Goal: Transaction & Acquisition: Purchase product/service

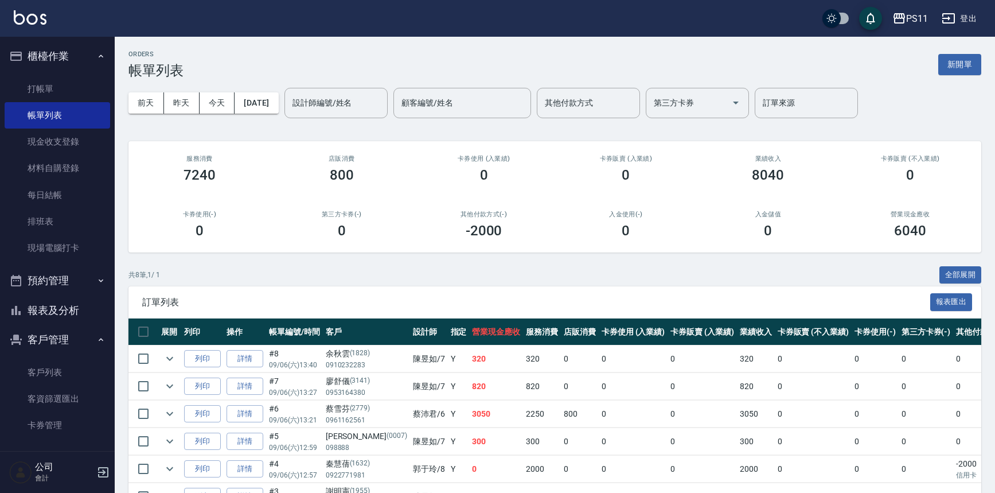
scroll to position [124, 0]
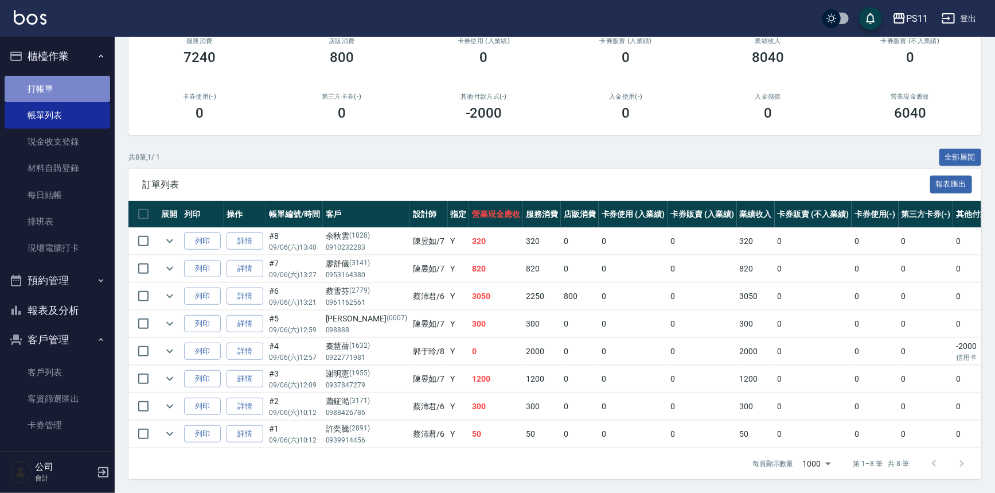
click at [74, 90] on link "打帳單" at bounding box center [58, 89] width 106 height 26
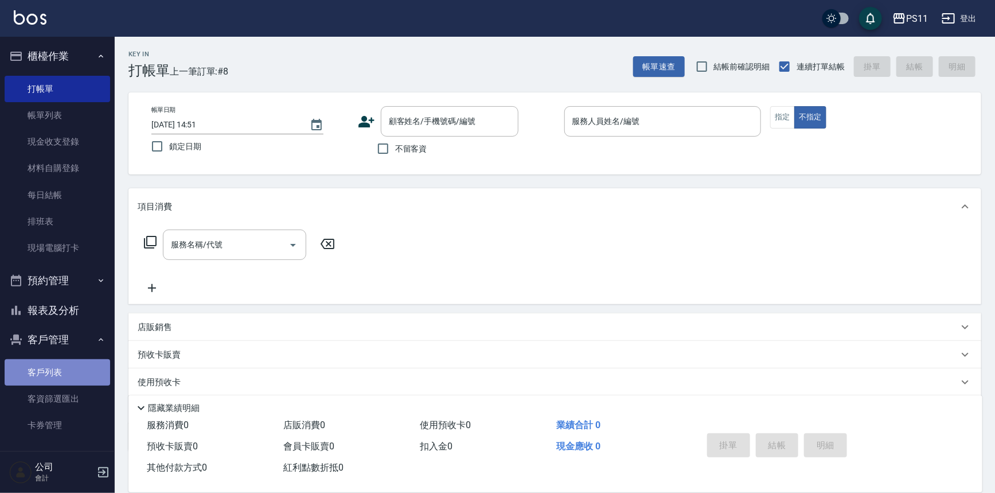
click at [74, 373] on link "客戶列表" at bounding box center [58, 372] width 106 height 26
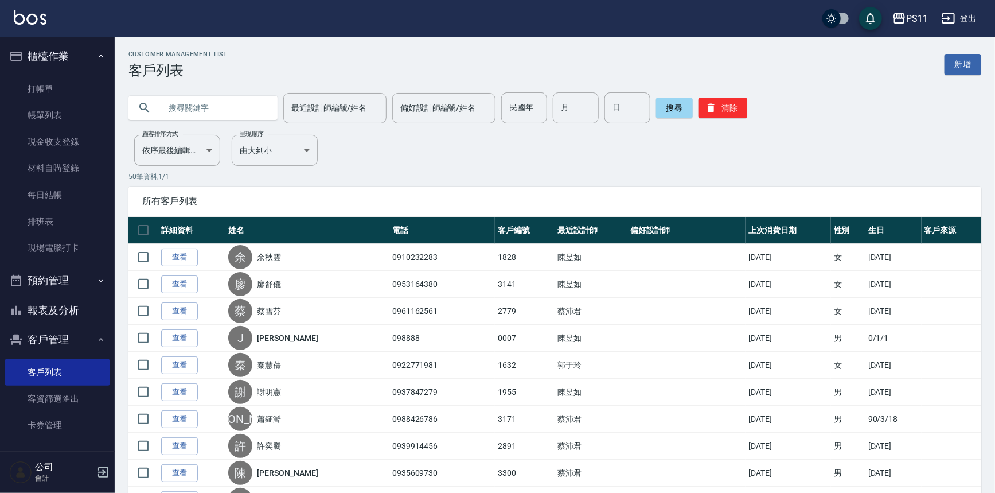
drag, startPoint x: 220, startPoint y: 115, endPoint x: 195, endPoint y: 110, distance: 25.7
click at [200, 112] on input "text" at bounding box center [215, 107] width 108 height 31
type input "0921051722"
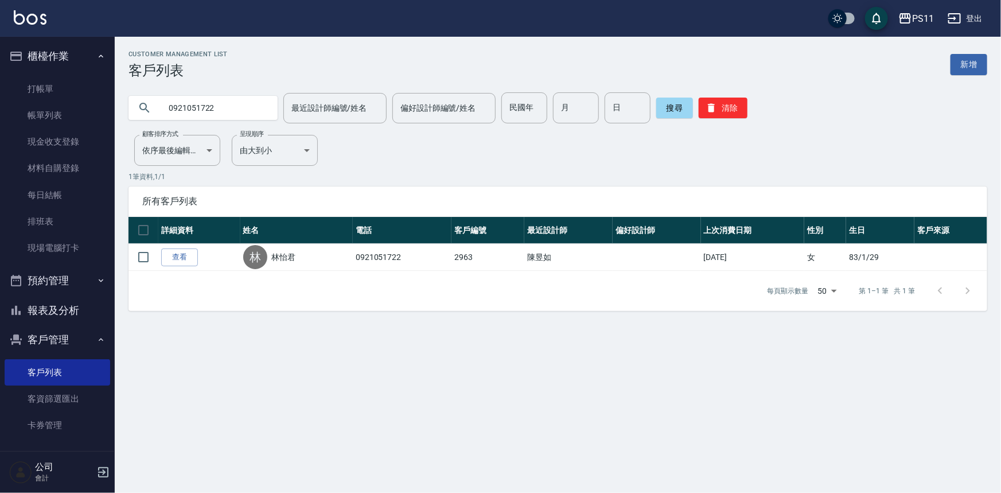
drag, startPoint x: 82, startPoint y: 313, endPoint x: 107, endPoint y: 315, distance: 25.4
click at [84, 316] on button "報表及分析" at bounding box center [58, 310] width 106 height 30
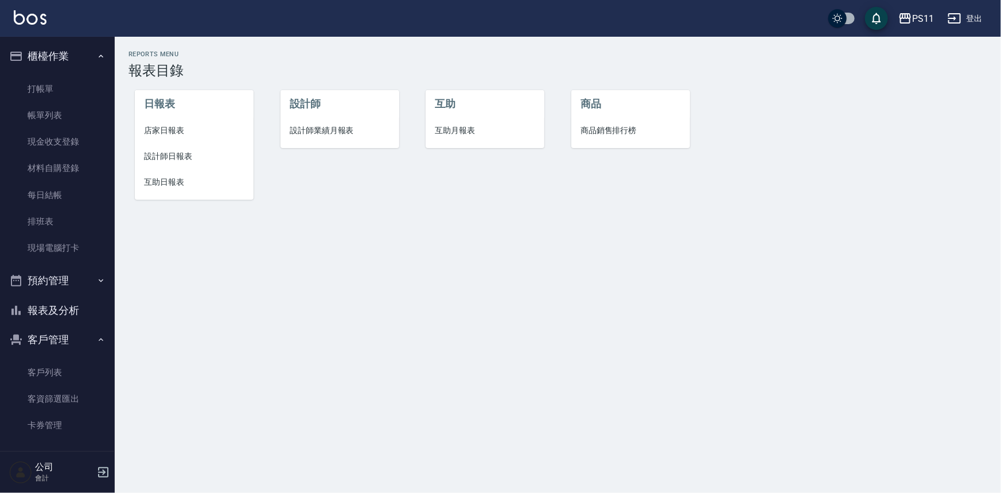
click at [178, 144] on li "設計師日報表" at bounding box center [194, 156] width 119 height 26
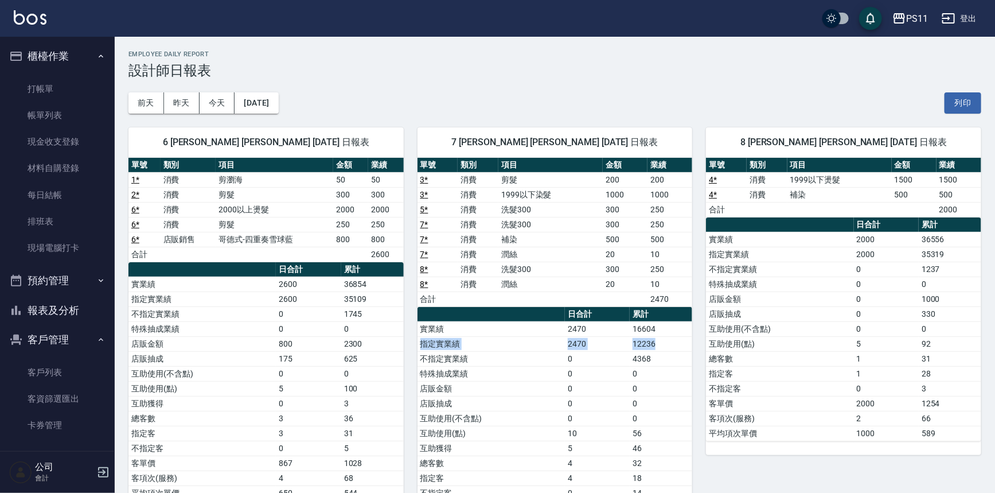
click at [667, 335] on tbody "實業績 2470 16604 指定實業績 2470 12236 不指定實業績 0 4368 特殊抽成業績 0 0 店販金額 0 0 店販抽成 0 0 互助使用…" at bounding box center [555, 433] width 275 height 224
click at [604, 388] on td "0" at bounding box center [597, 388] width 65 height 15
drag, startPoint x: 681, startPoint y: 388, endPoint x: 691, endPoint y: 389, distance: 9.9
click at [685, 390] on td "0" at bounding box center [661, 388] width 63 height 15
click at [762, 389] on td "不指定客" at bounding box center [779, 388] width 147 height 15
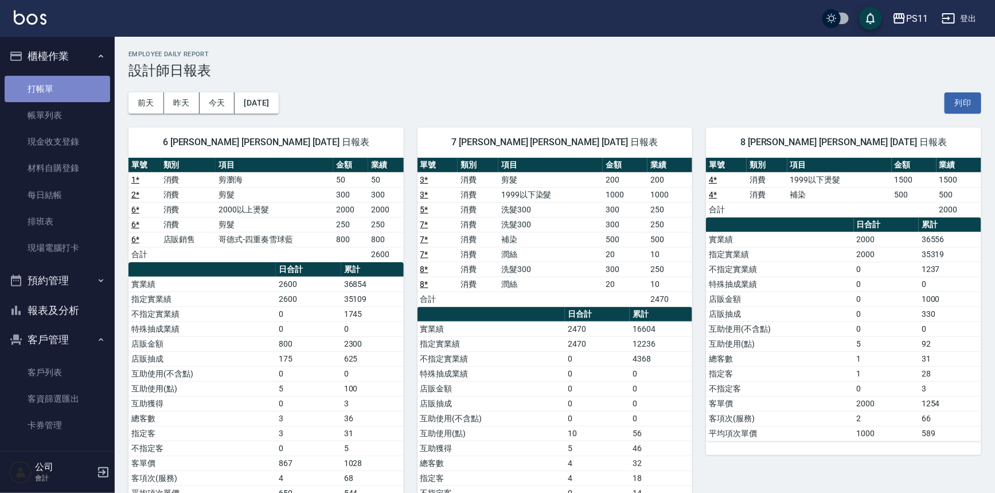
click at [81, 85] on link "打帳單" at bounding box center [58, 89] width 106 height 26
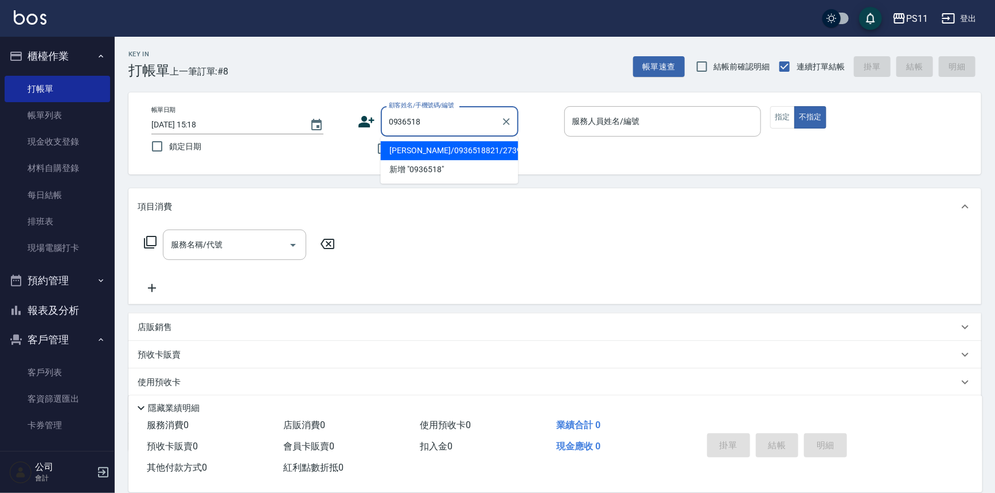
click at [463, 157] on li "[PERSON_NAME]/0936518821/2739" at bounding box center [450, 150] width 138 height 19
type input "[PERSON_NAME]/0936518821/2739"
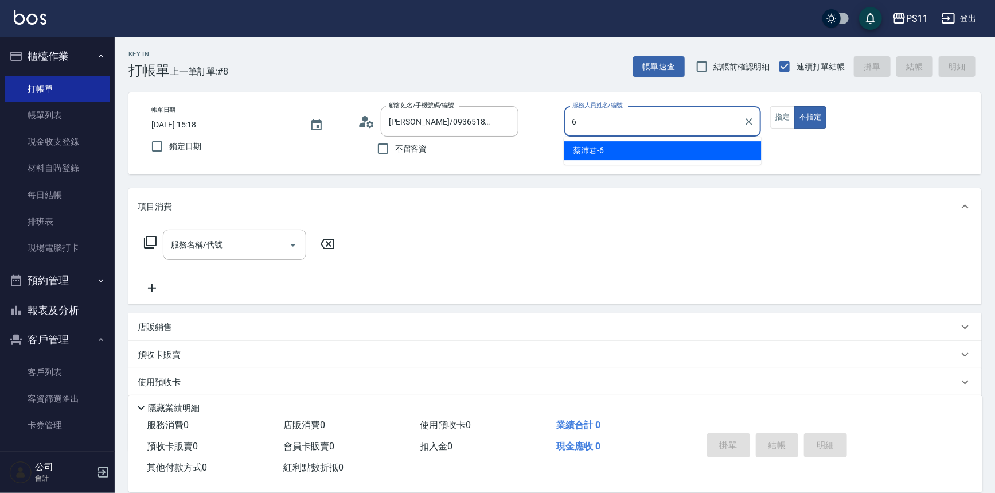
type input "[PERSON_NAME]6"
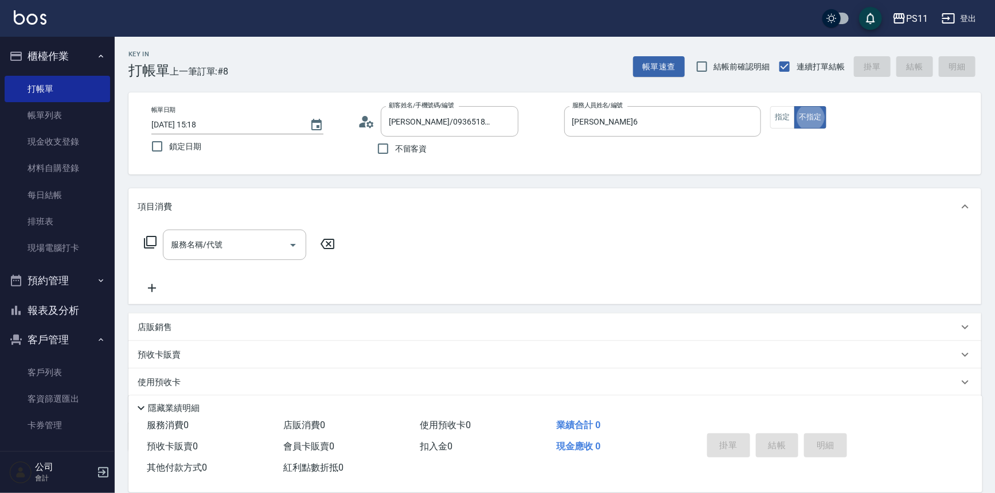
type button "false"
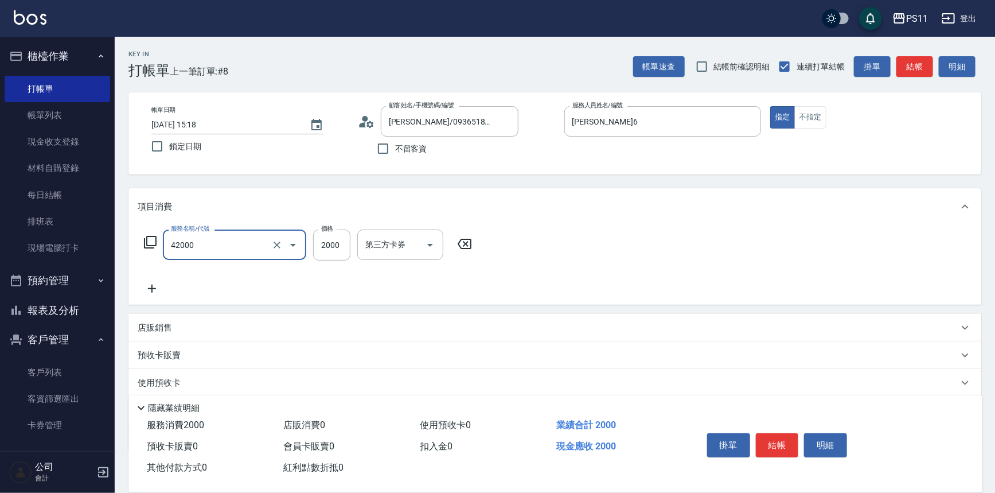
type input "2000以上染髮(42000)"
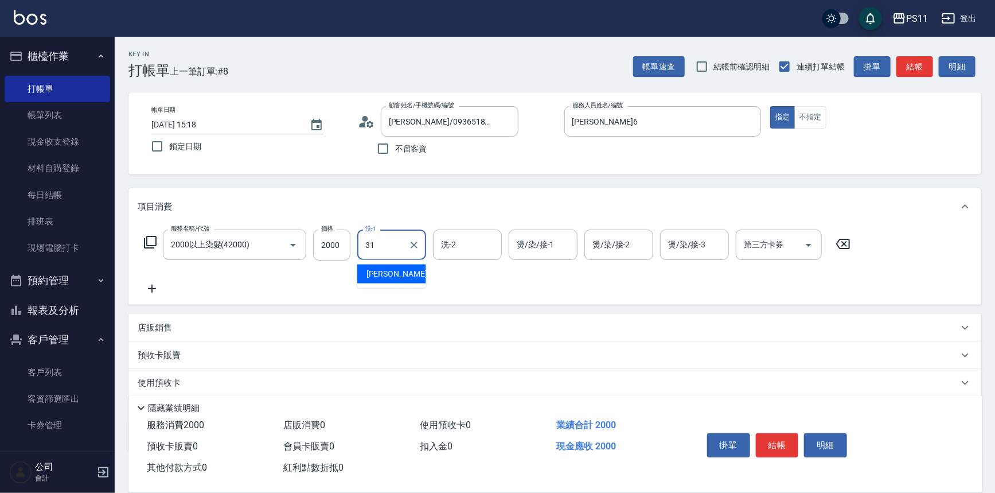
type input "[PERSON_NAME]-31"
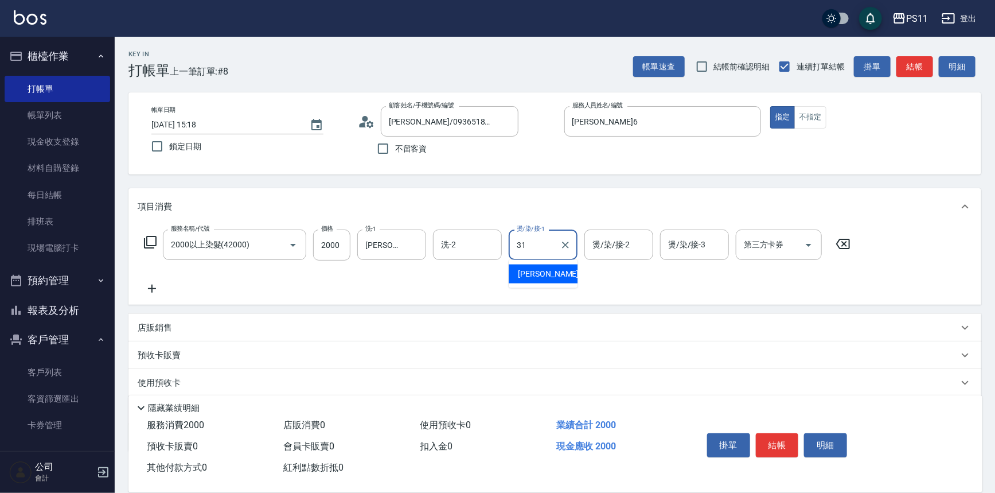
type input "[PERSON_NAME]-31"
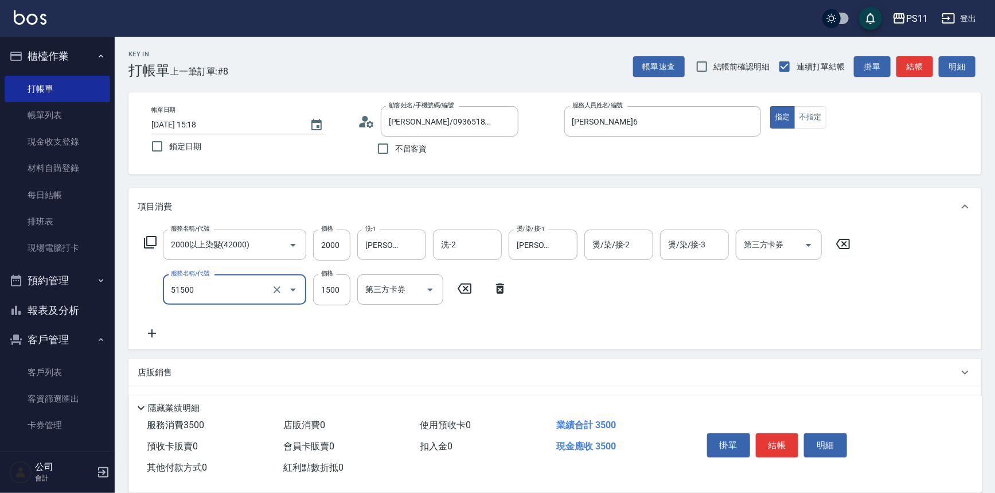
type input "原價1201~1500護髮(51500)"
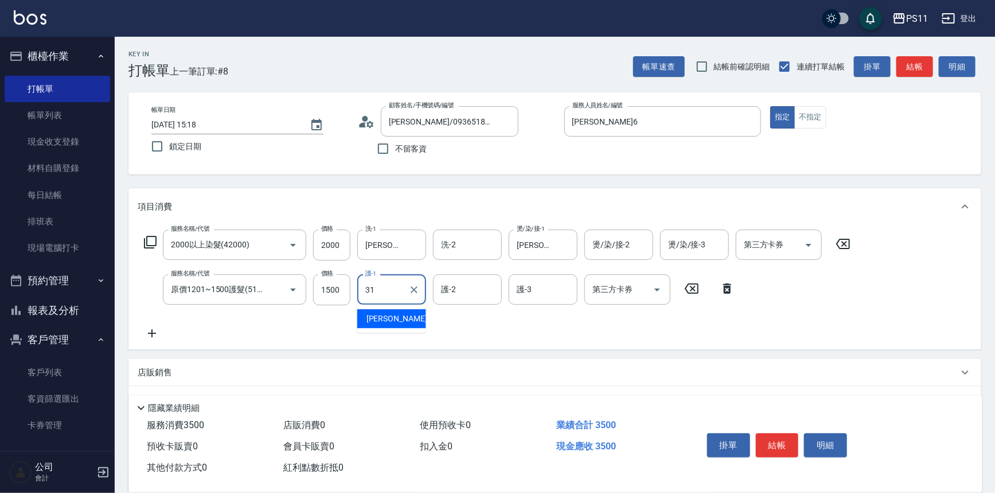
type input "[PERSON_NAME]-31"
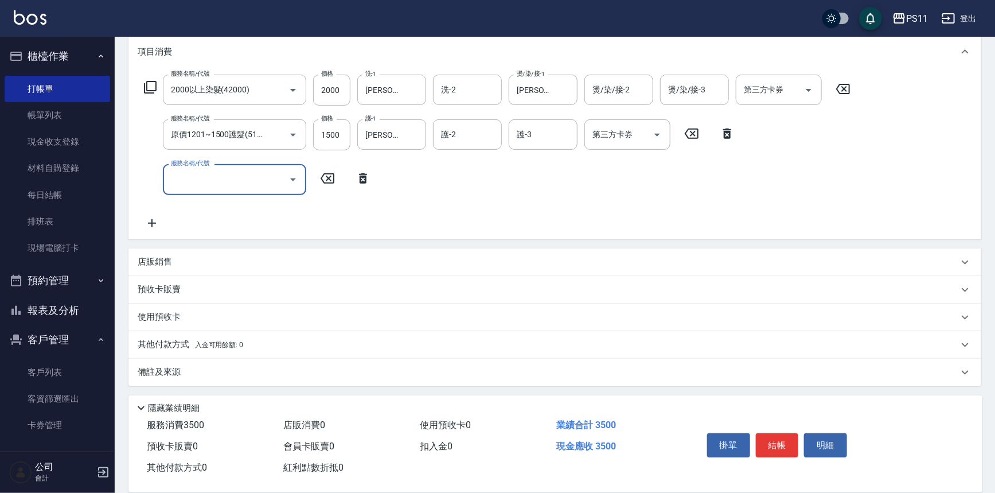
click at [163, 348] on p "其他付款方式 入金可用餘額: 0" at bounding box center [191, 344] width 106 height 13
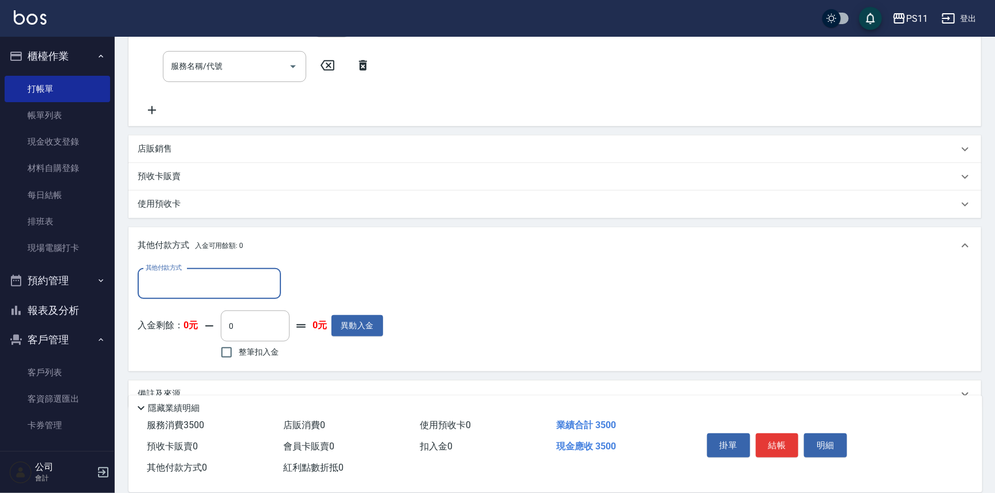
scroll to position [271, 0]
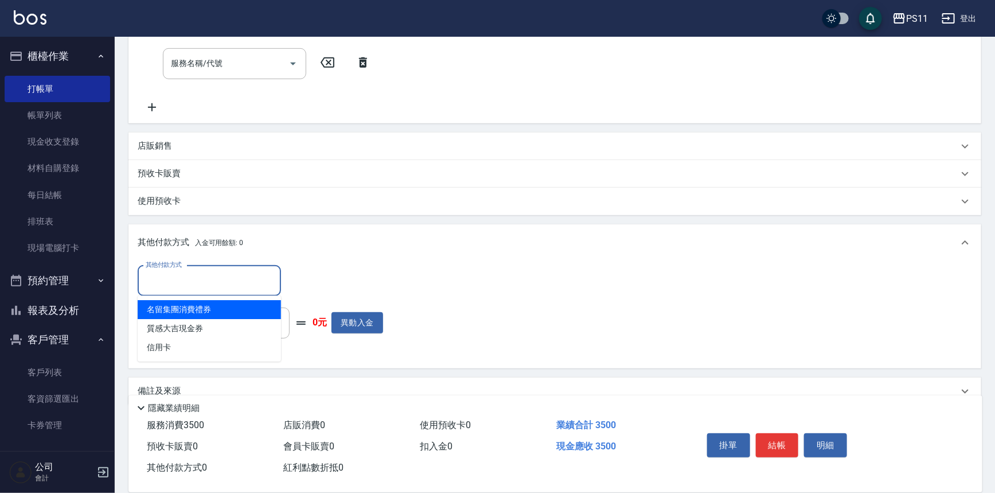
click at [204, 277] on input "其他付款方式" at bounding box center [209, 281] width 133 height 20
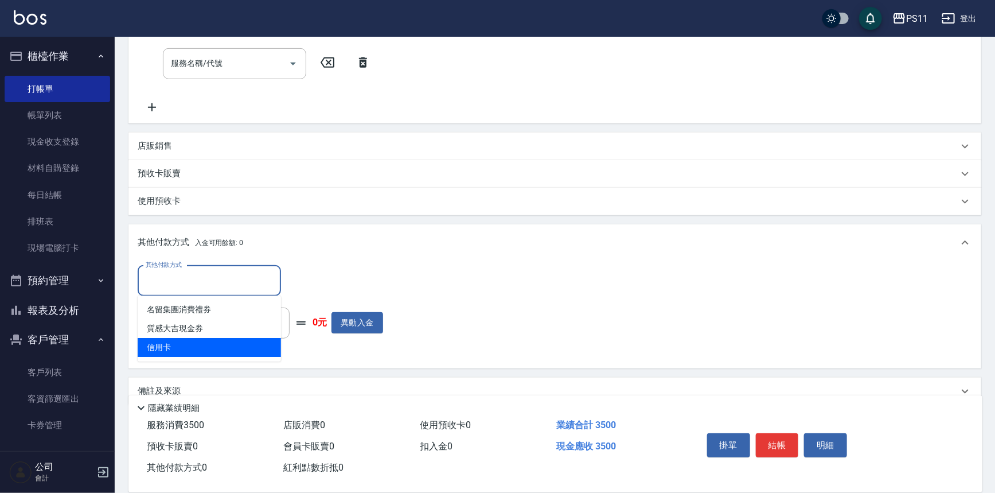
click at [202, 342] on span "信用卡" at bounding box center [209, 347] width 143 height 19
type input "信用卡"
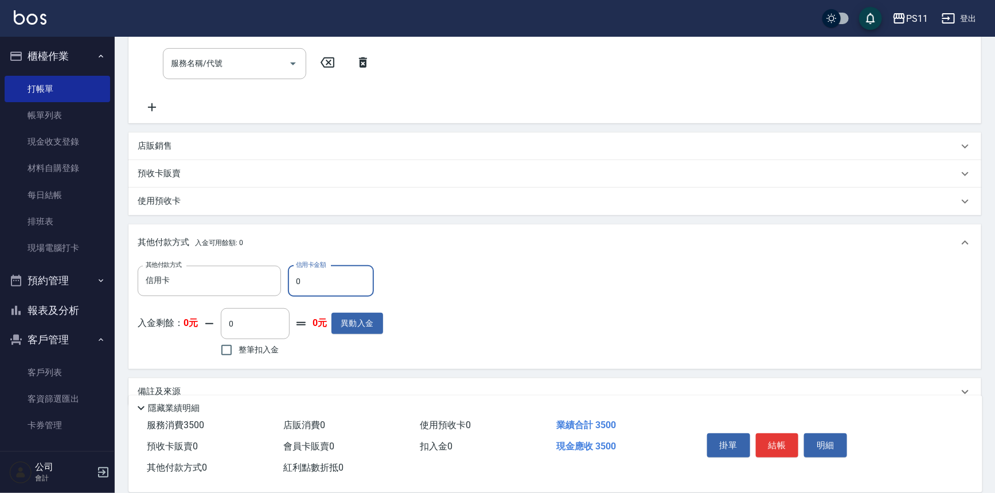
drag, startPoint x: 311, startPoint y: 278, endPoint x: 289, endPoint y: 283, distance: 23.5
click at [289, 283] on input "0" at bounding box center [331, 281] width 86 height 31
type input "3500"
type input "[DATE] 15:21"
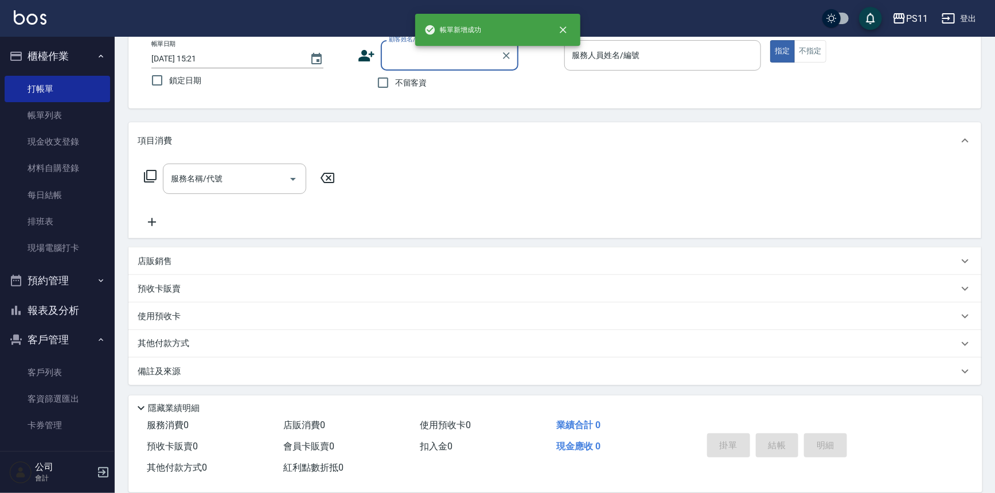
scroll to position [0, 0]
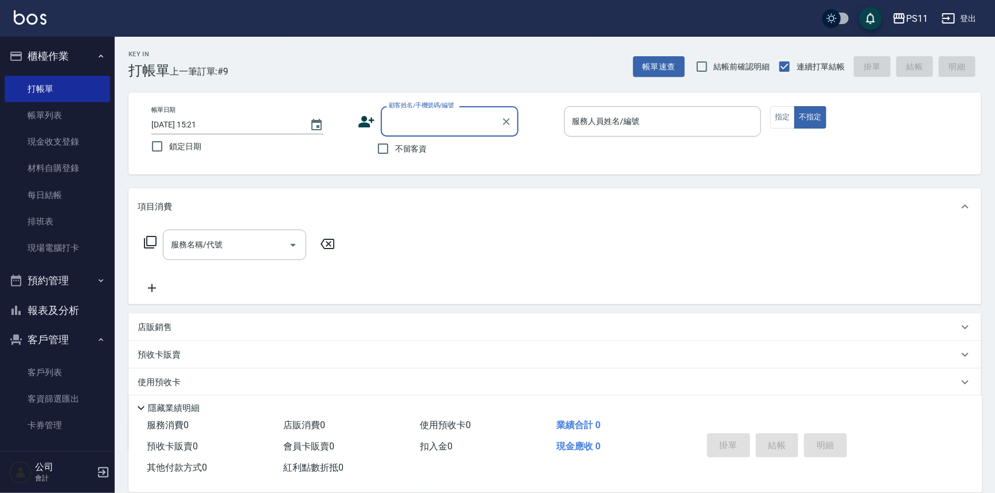
drag, startPoint x: 431, startPoint y: 111, endPoint x: 442, endPoint y: 119, distance: 13.2
click at [431, 112] on input "顧客姓名/手機號碼/編號" at bounding box center [441, 121] width 110 height 20
click at [420, 149] on li "[PERSON_NAME]/0908303883/0964" at bounding box center [450, 150] width 138 height 19
type input "[PERSON_NAME]/0908303883/0964"
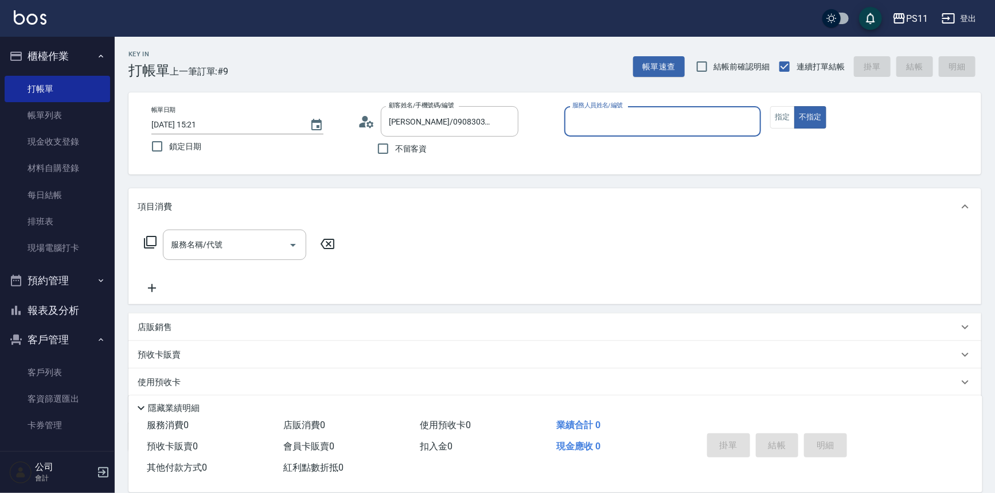
click at [662, 126] on input "服務人員姓名/編號" at bounding box center [663, 121] width 187 height 20
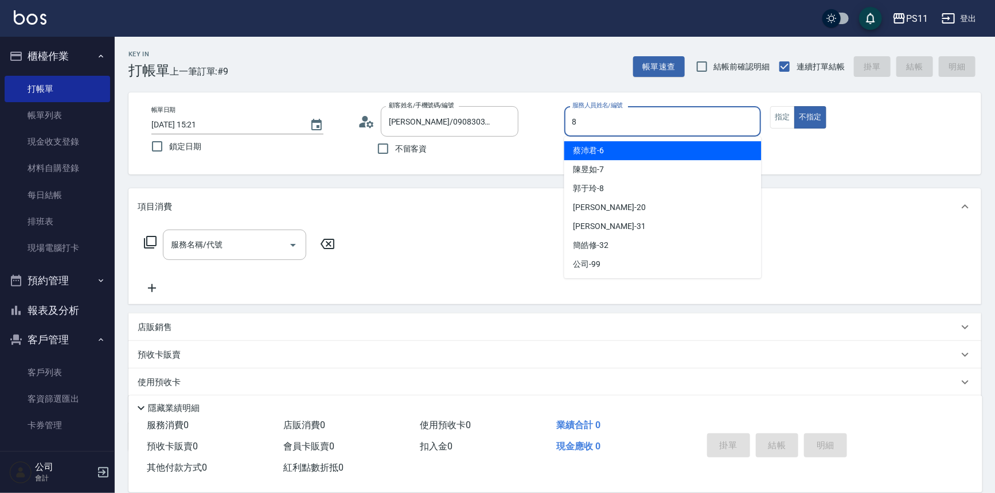
type input "郭于玲-8"
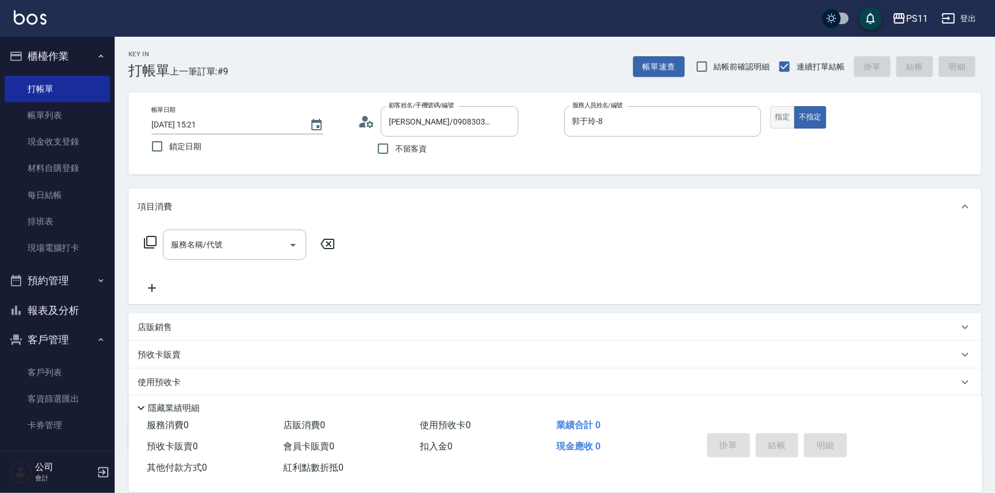
click at [790, 120] on button "指定" at bounding box center [782, 117] width 25 height 22
click at [152, 241] on icon at bounding box center [150, 242] width 14 height 14
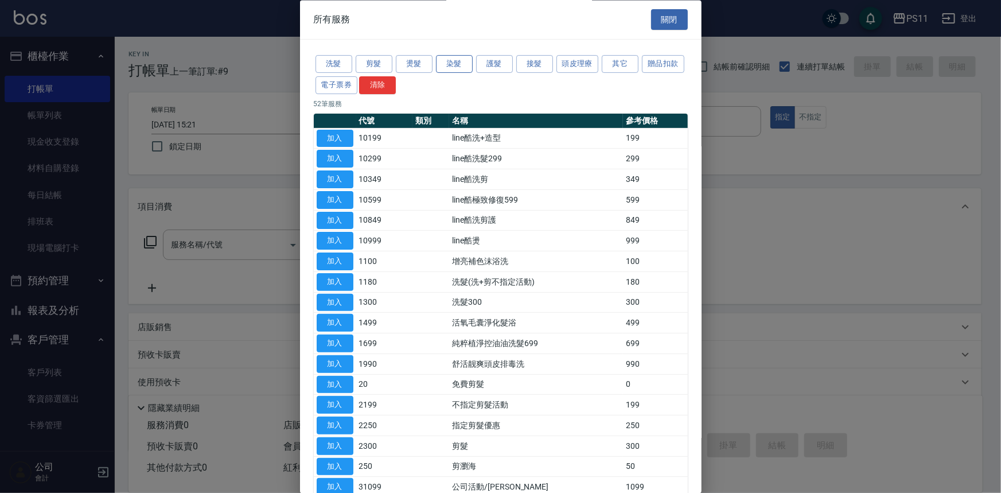
click at [455, 67] on button "染髮" at bounding box center [454, 65] width 37 height 18
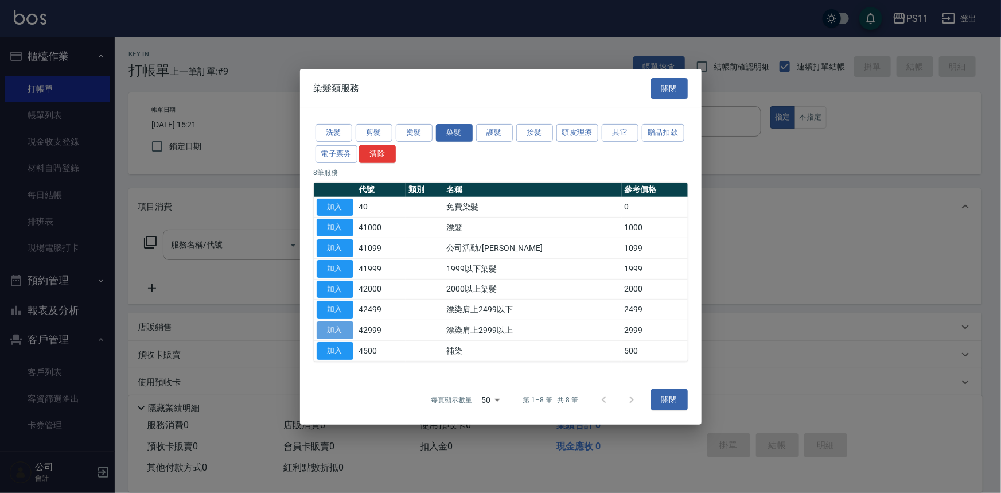
click at [344, 327] on button "加入" at bounding box center [335, 330] width 37 height 18
type input "漂染肩上2999以上(42999)"
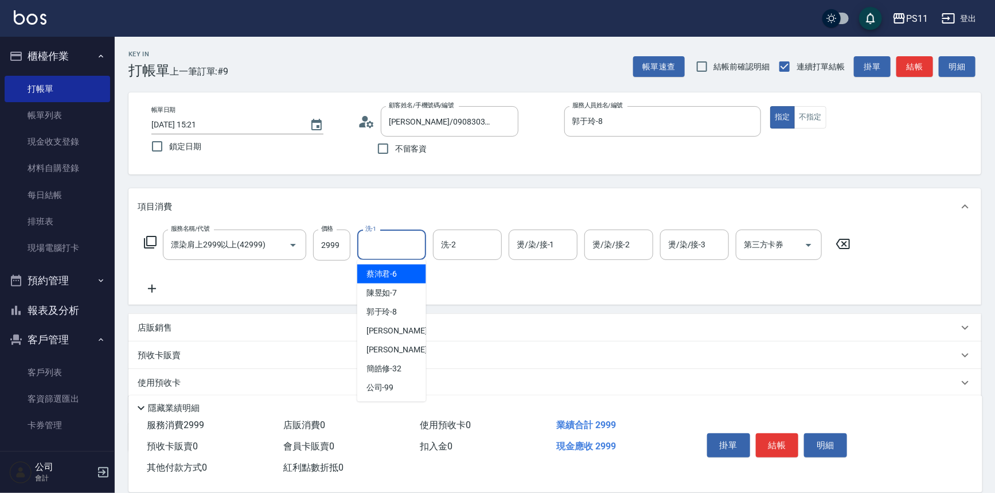
click at [395, 241] on input "洗-1" at bounding box center [391, 245] width 59 height 20
type input "[PERSON_NAME]-20"
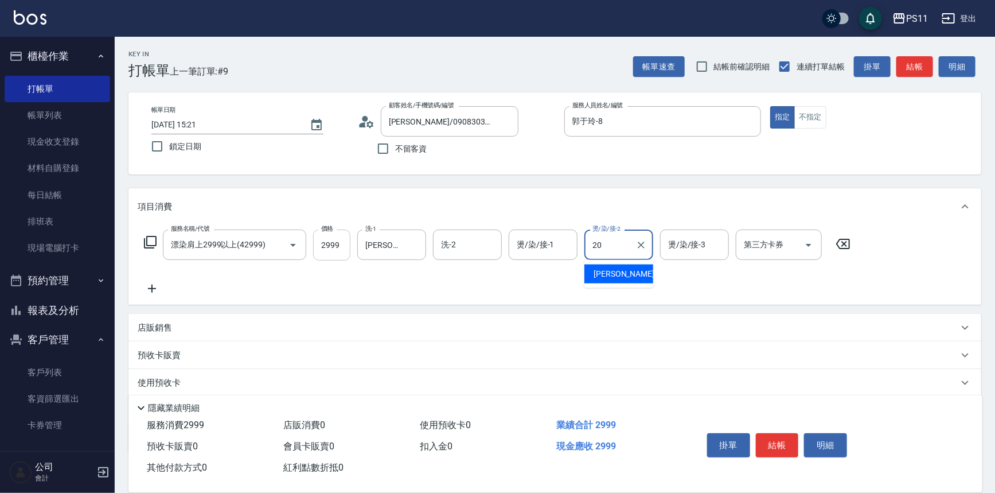
type input "[PERSON_NAME]-20"
click at [151, 290] on icon at bounding box center [152, 288] width 8 height 8
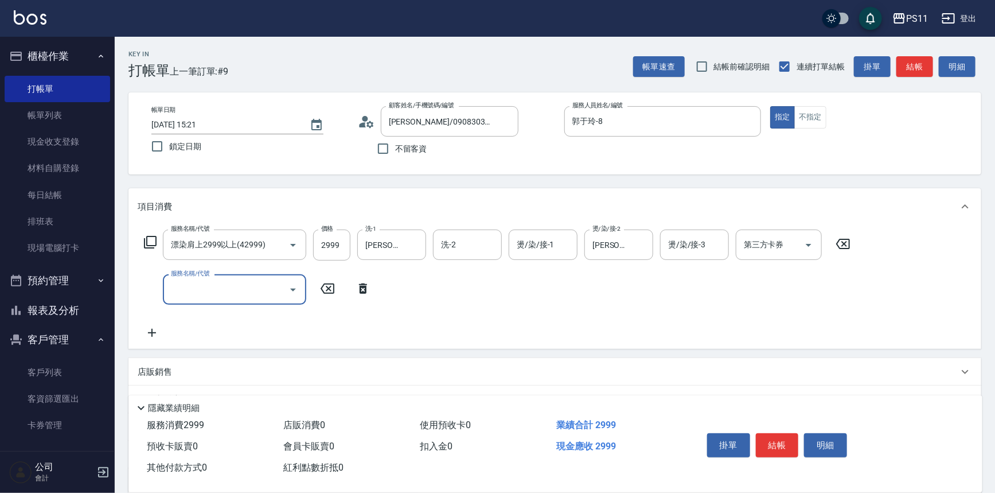
click at [168, 289] on input "服務名稱/代號" at bounding box center [226, 289] width 116 height 20
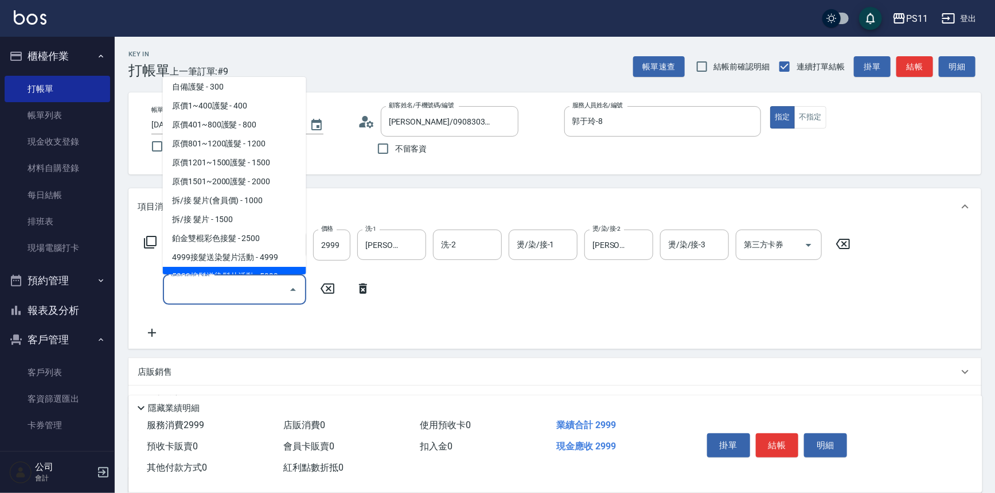
scroll to position [730, 0]
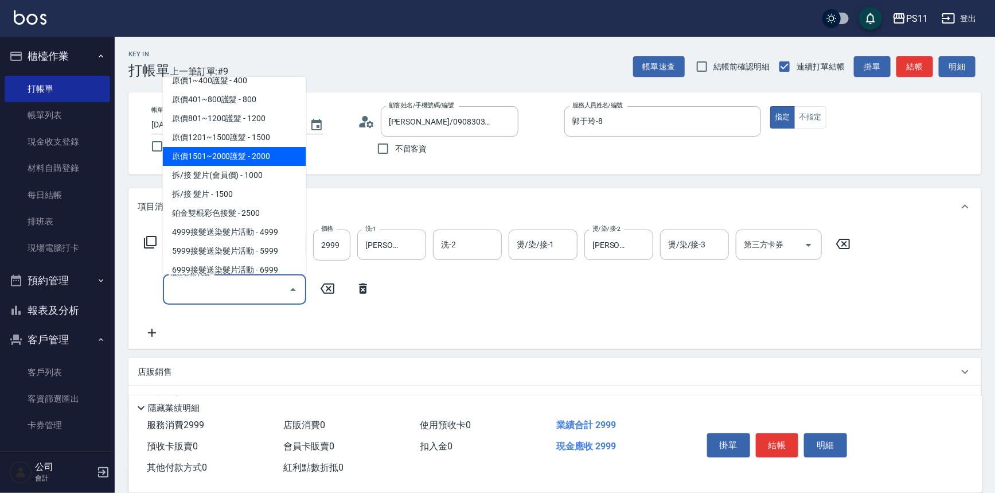
click at [261, 159] on span "原價1501~2000護髮 - 2000" at bounding box center [234, 156] width 143 height 19
type input "原價1501~2000護髮(52000)"
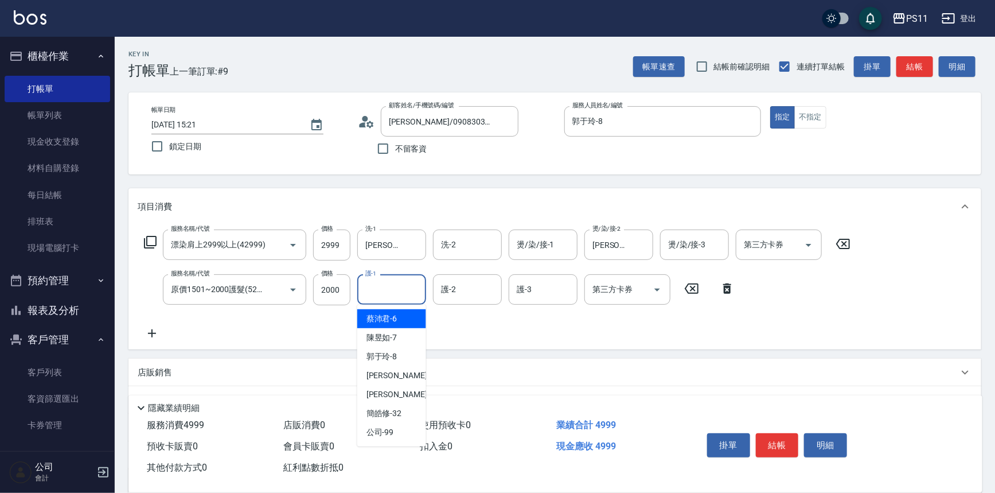
click at [412, 291] on input "護-1" at bounding box center [391, 289] width 59 height 20
type input "[PERSON_NAME]-20"
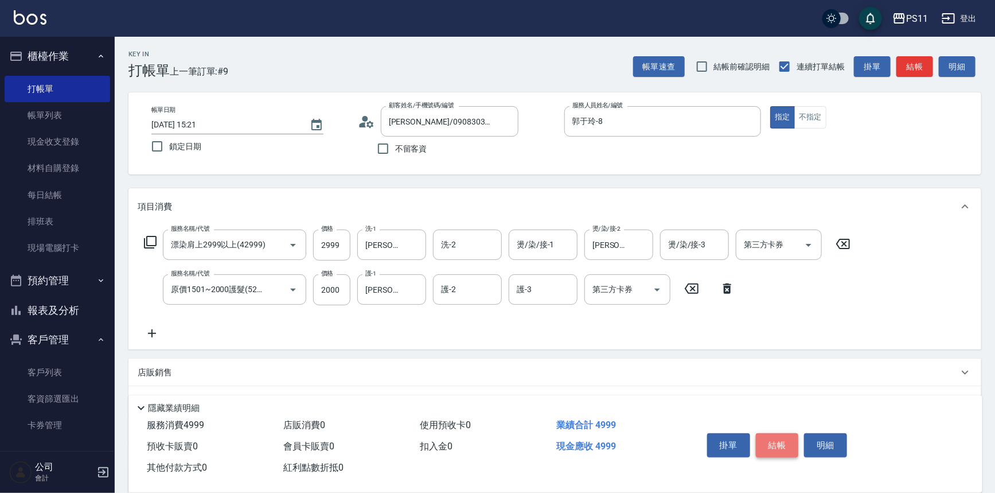
click at [793, 442] on button "結帳" at bounding box center [777, 445] width 43 height 24
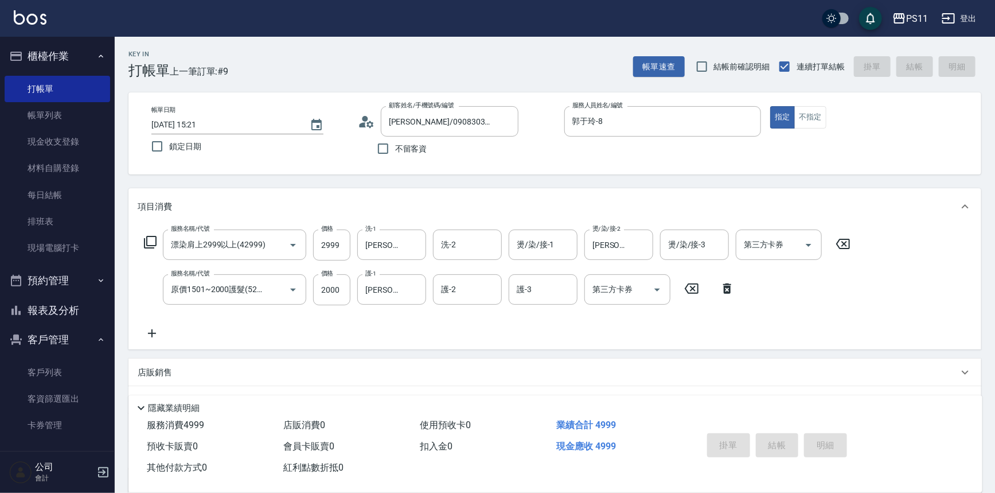
type input "[DATE] 15:38"
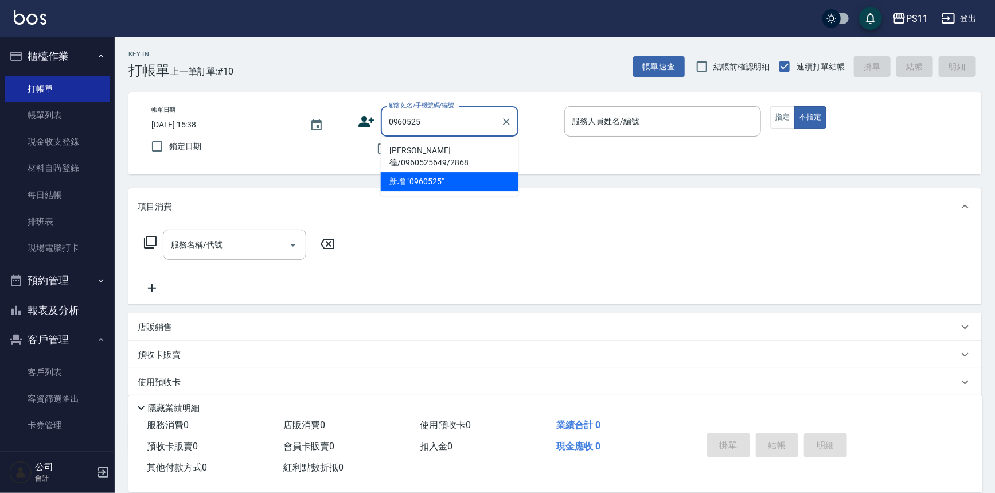
click at [489, 151] on li "[PERSON_NAME]徨/0960525649/2868" at bounding box center [450, 156] width 138 height 31
type input "[PERSON_NAME]徨/0960525649/2868"
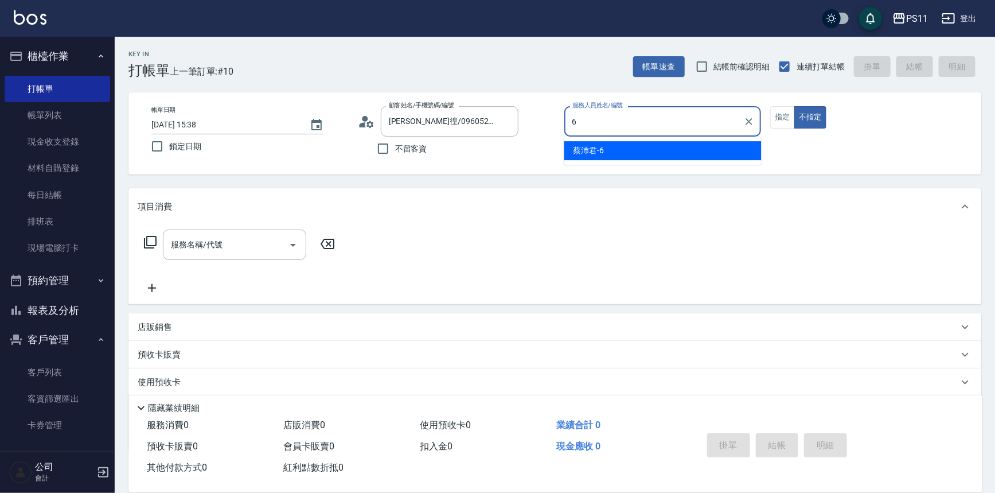
type input "[PERSON_NAME]6"
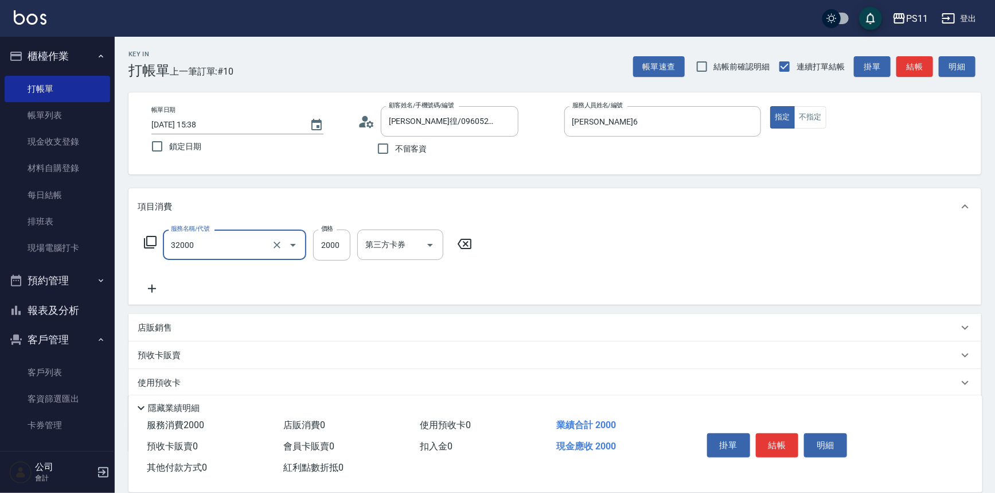
type input "2000以上燙髮(32000)"
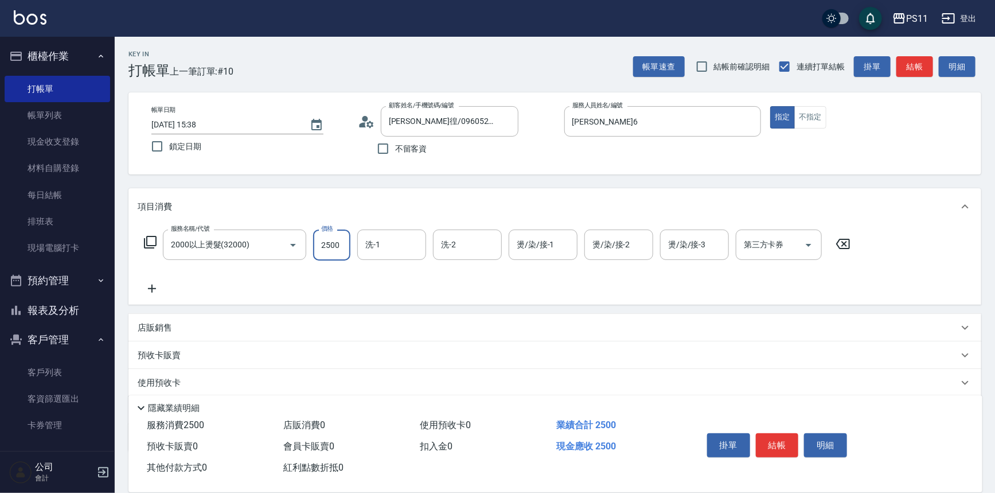
type input "2500"
type input "陳昱如-7"
type input "[PERSON_NAME]-31"
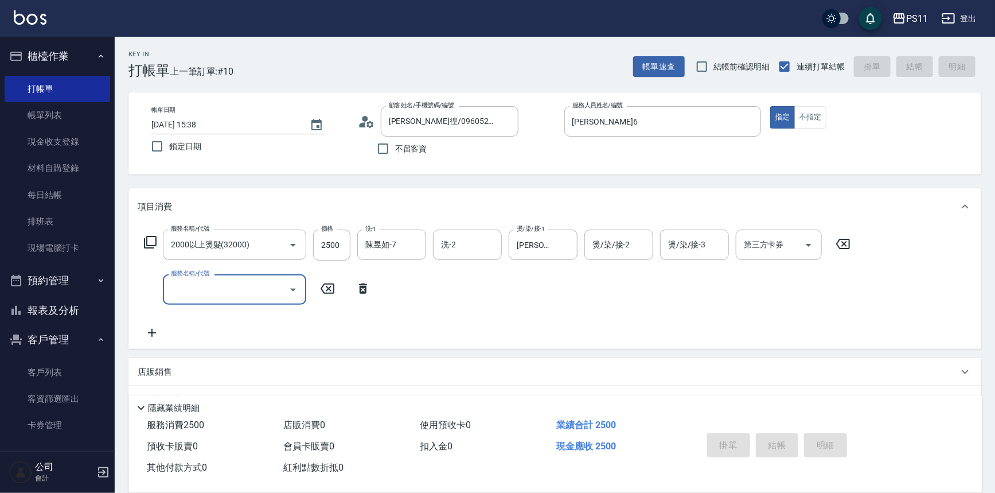
type input "[DATE] 15:40"
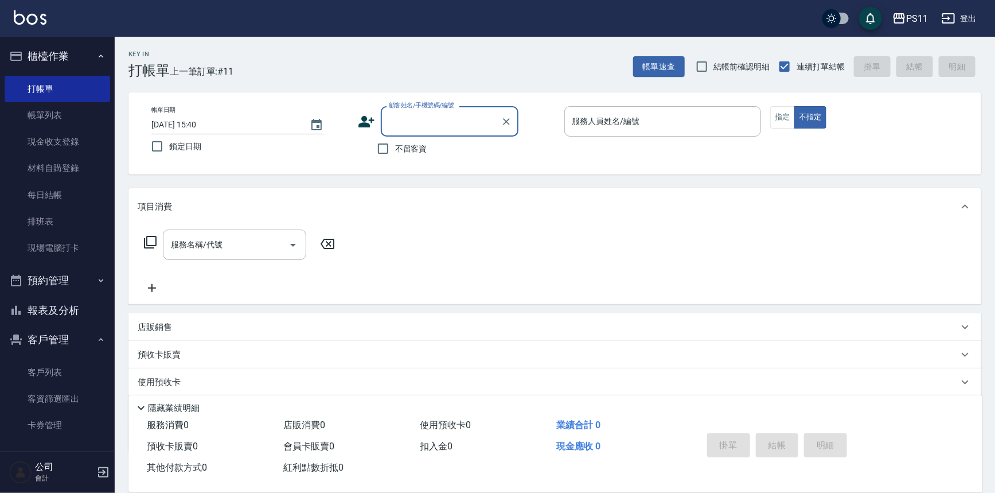
drag, startPoint x: 61, startPoint y: 371, endPoint x: 83, endPoint y: 333, distance: 44.2
click at [61, 371] on link "客戶列表" at bounding box center [58, 372] width 106 height 26
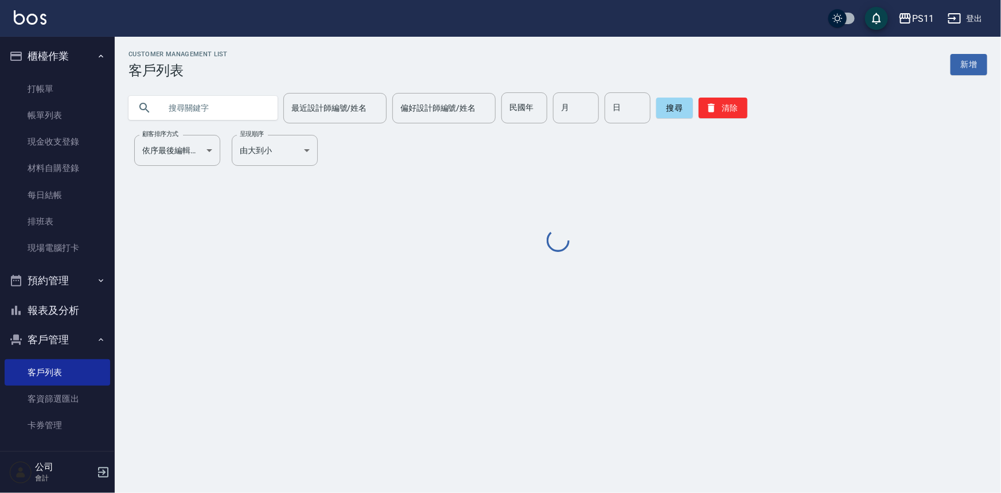
click at [191, 108] on input "text" at bounding box center [215, 107] width 108 height 31
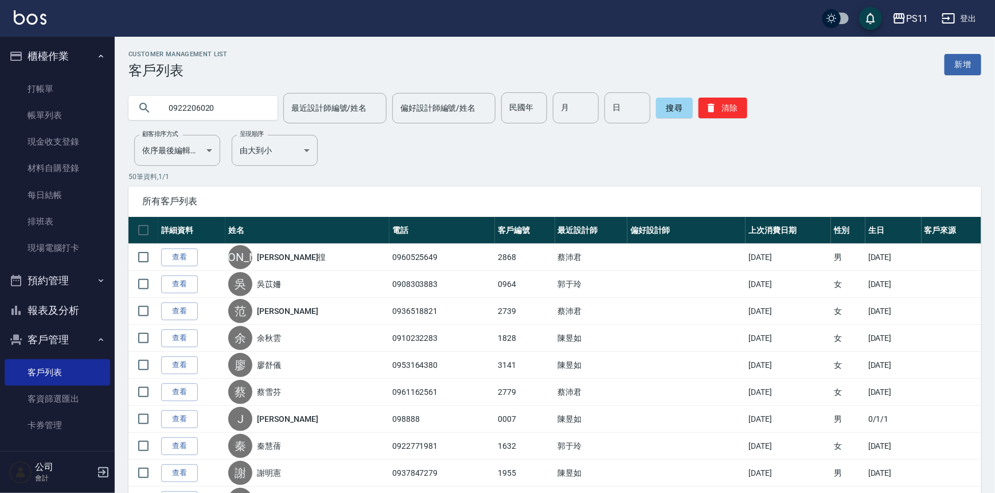
type input "0922206020"
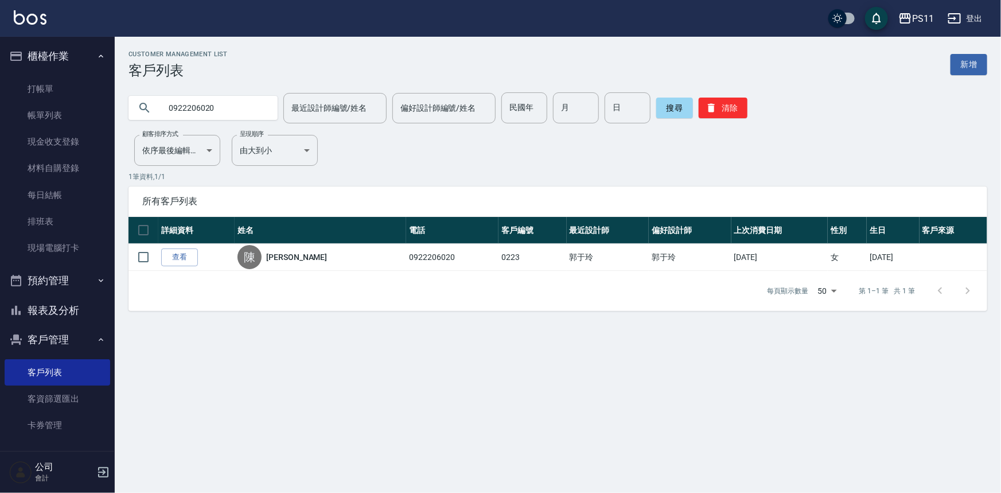
click at [66, 307] on button "報表及分析" at bounding box center [58, 310] width 106 height 30
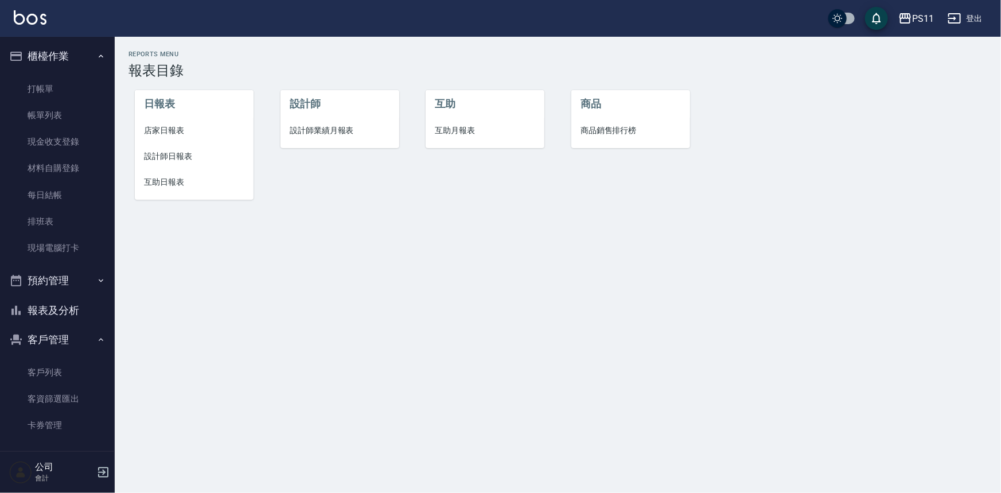
click at [166, 184] on span "互助日報表" at bounding box center [194, 182] width 100 height 12
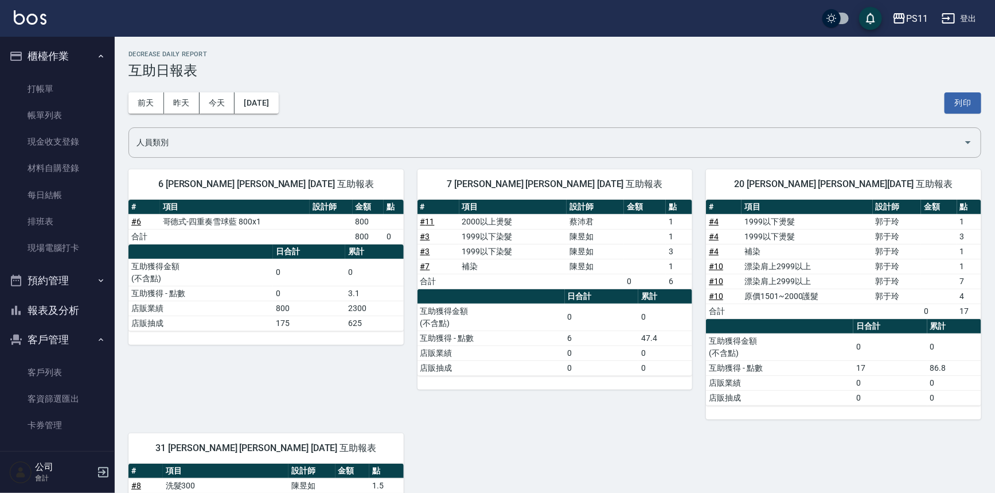
click at [64, 114] on link "帳單列表" at bounding box center [58, 115] width 106 height 26
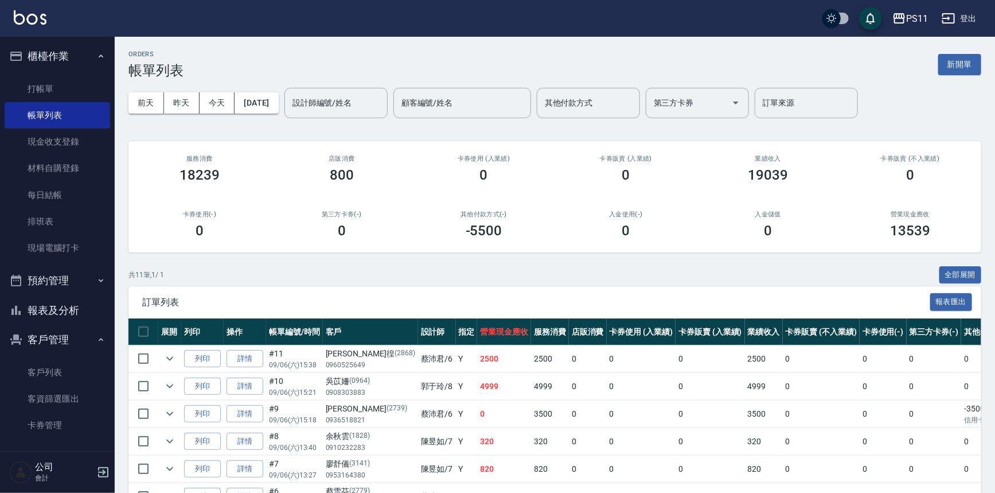
drag, startPoint x: 44, startPoint y: 73, endPoint x: 57, endPoint y: 77, distance: 13.8
click at [44, 73] on ul "打帳單 帳單列表 現金收支登錄 材料自購登錄 每日結帳 排班表 現場電腦打卡" at bounding box center [58, 168] width 106 height 195
click at [71, 95] on link "打帳單" at bounding box center [58, 89] width 106 height 26
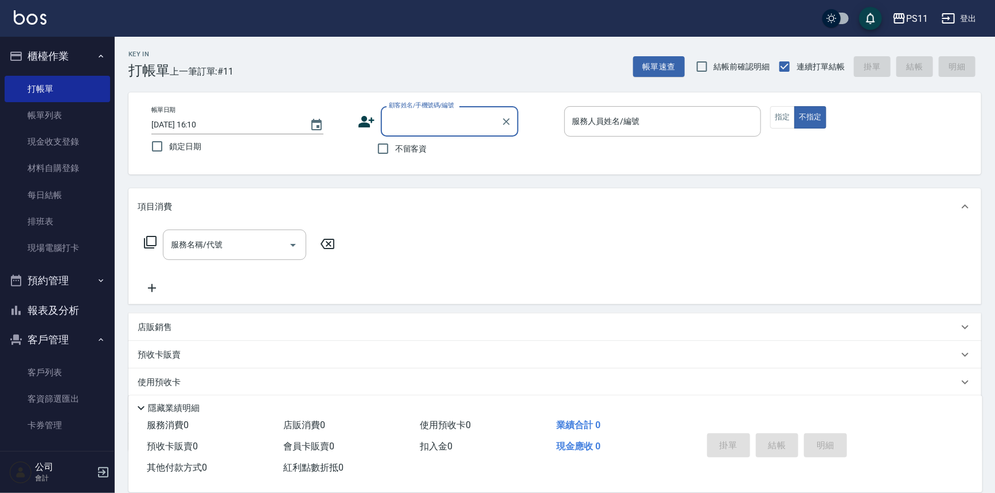
click at [437, 130] on input "顧客姓名/手機號碼/編號" at bounding box center [441, 121] width 110 height 20
click at [451, 150] on li "[PERSON_NAME]/0917763719/2459" at bounding box center [450, 150] width 138 height 19
type input "[PERSON_NAME]/0917763719/2459"
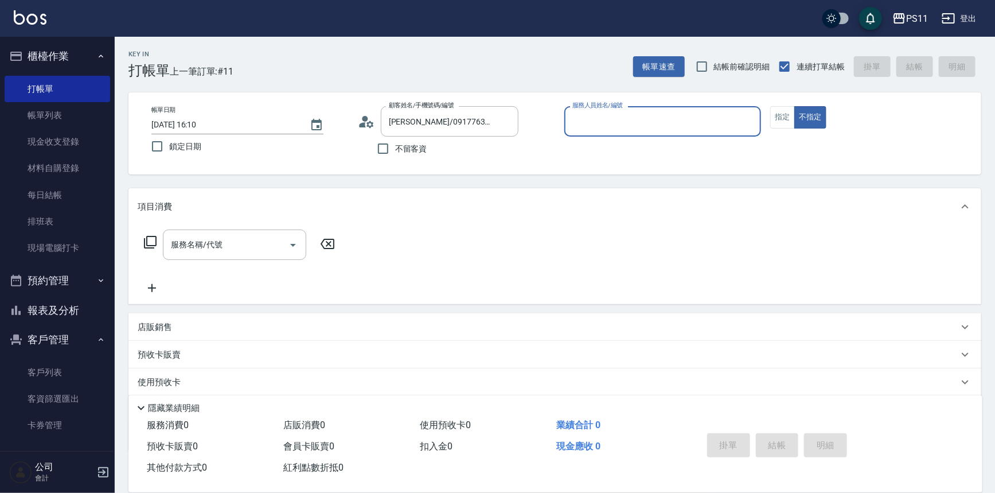
click at [654, 110] on div "服務人員姓名/編號" at bounding box center [662, 121] width 197 height 30
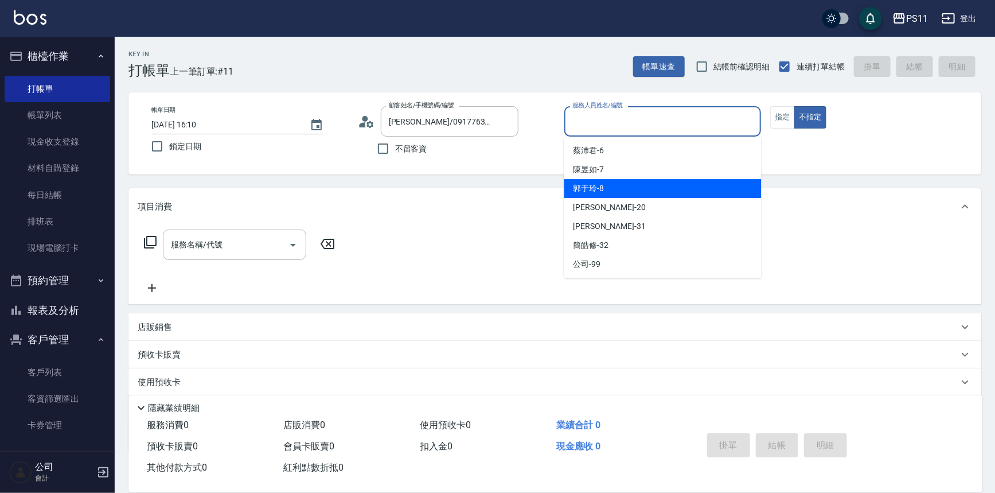
drag, startPoint x: 627, startPoint y: 186, endPoint x: 707, endPoint y: 161, distance: 83.6
click at [633, 185] on div "郭于玲 -8" at bounding box center [662, 188] width 197 height 19
type input "郭于玲-8"
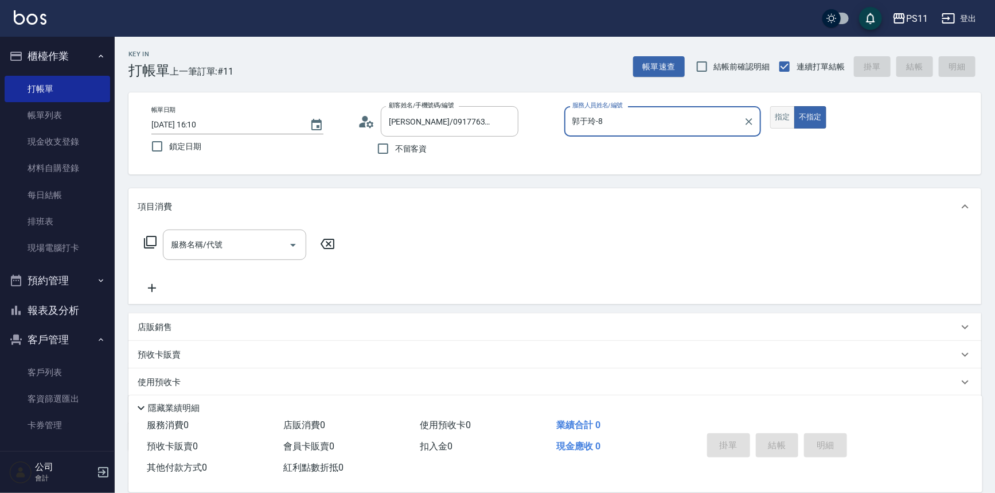
click at [775, 119] on button "指定" at bounding box center [782, 117] width 25 height 22
click at [151, 238] on icon at bounding box center [150, 242] width 14 height 14
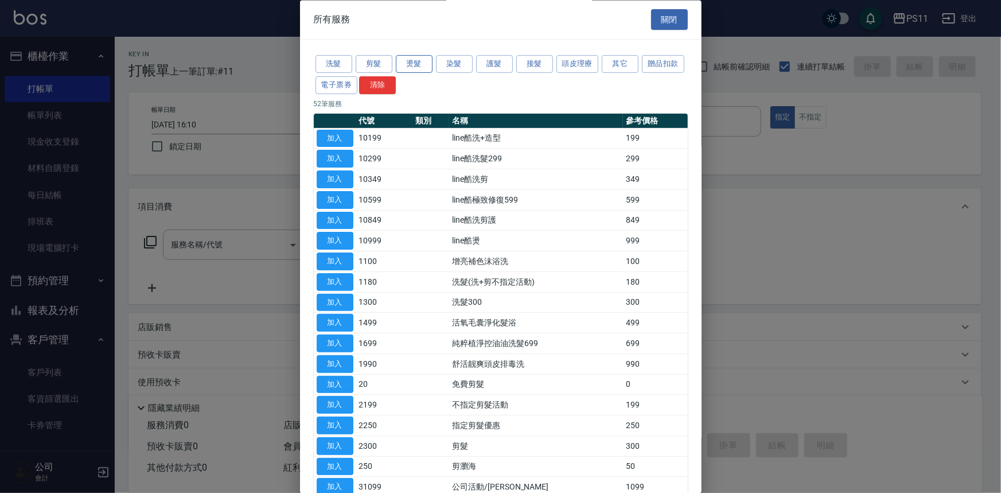
click at [406, 62] on button "燙髮" at bounding box center [414, 65] width 37 height 18
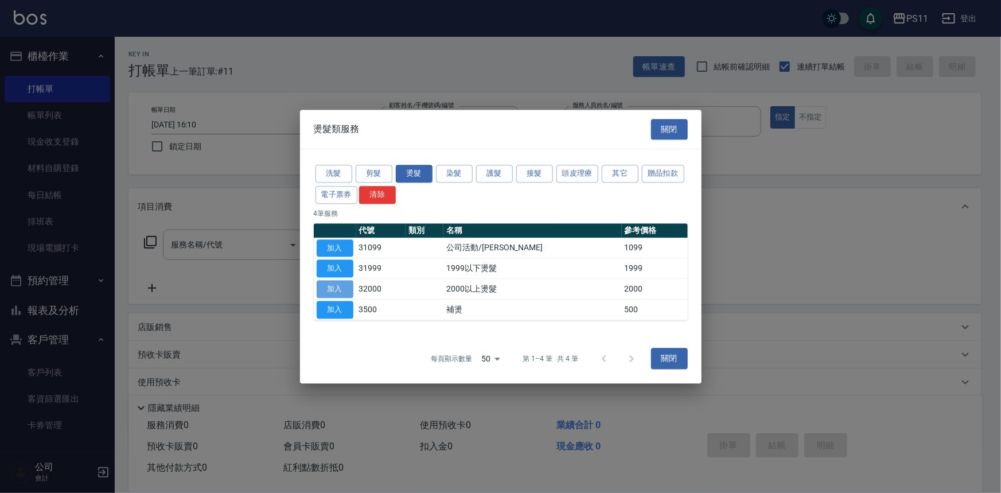
click at [334, 293] on button "加入" at bounding box center [335, 289] width 37 height 18
type input "2000以上燙髮(32000)"
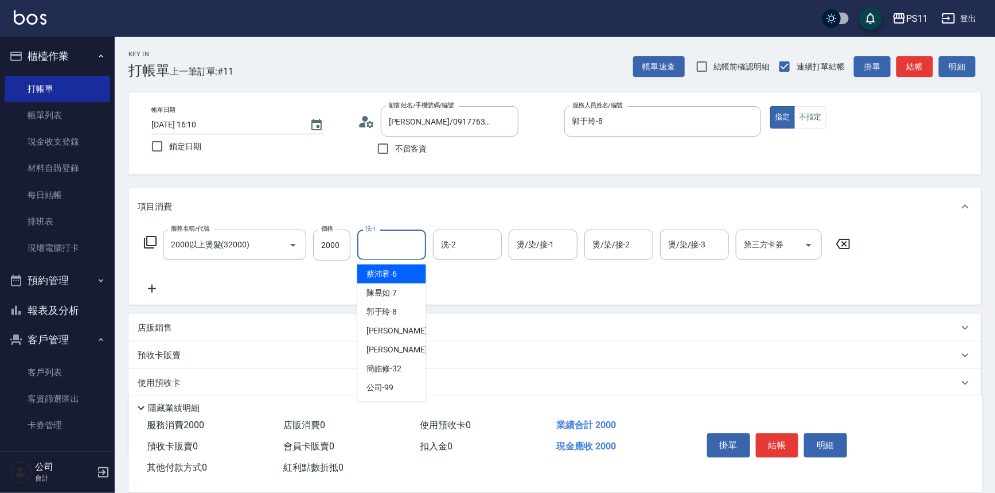
click at [418, 238] on input "洗-1" at bounding box center [391, 245] width 59 height 20
type input "[PERSON_NAME]-20"
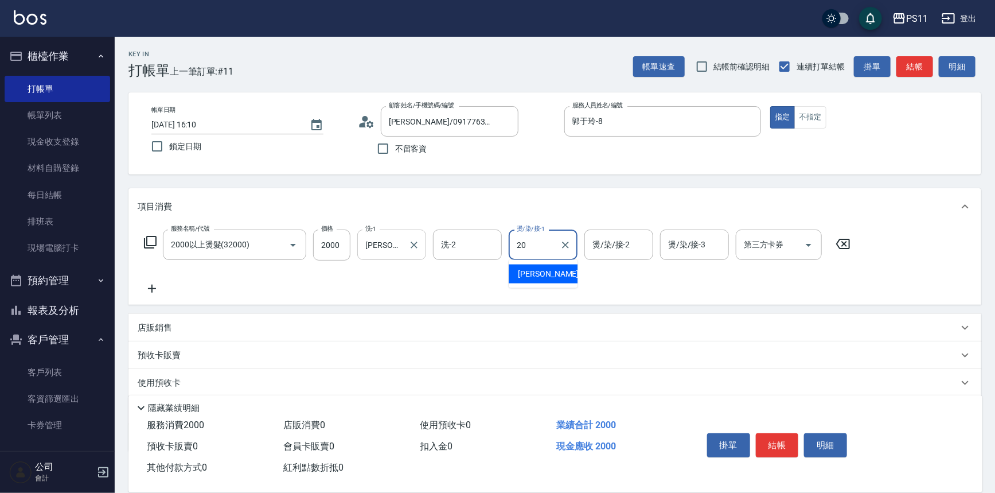
type input "[PERSON_NAME]-20"
click at [149, 282] on icon at bounding box center [152, 289] width 29 height 14
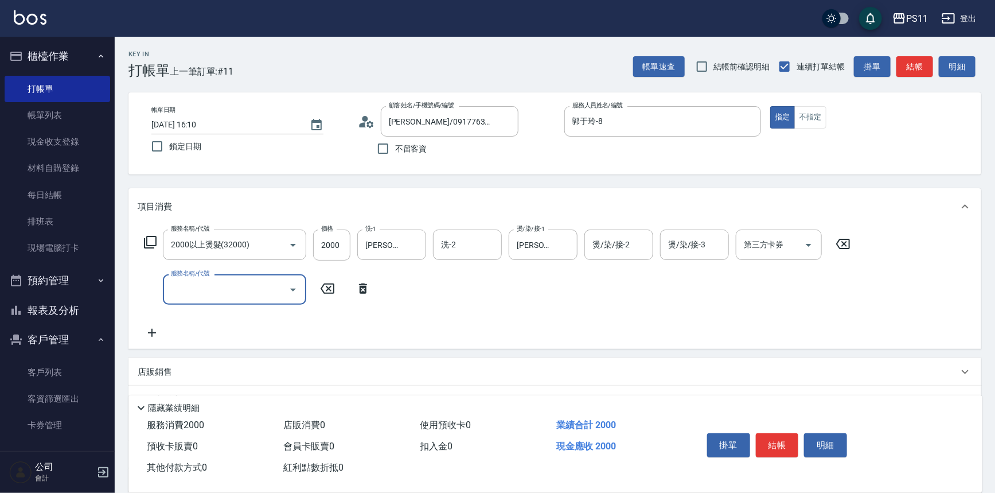
click at [270, 286] on input "服務名稱/代號" at bounding box center [226, 289] width 116 height 20
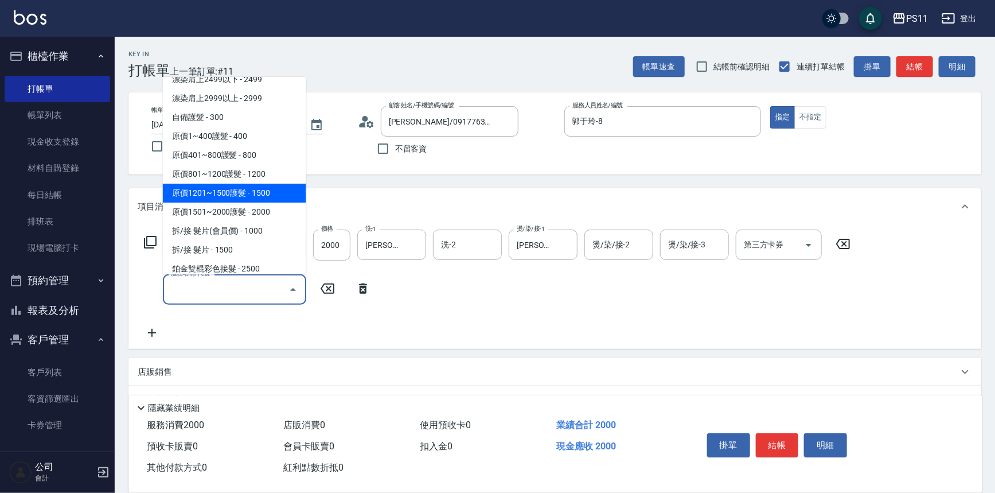
scroll to position [677, 0]
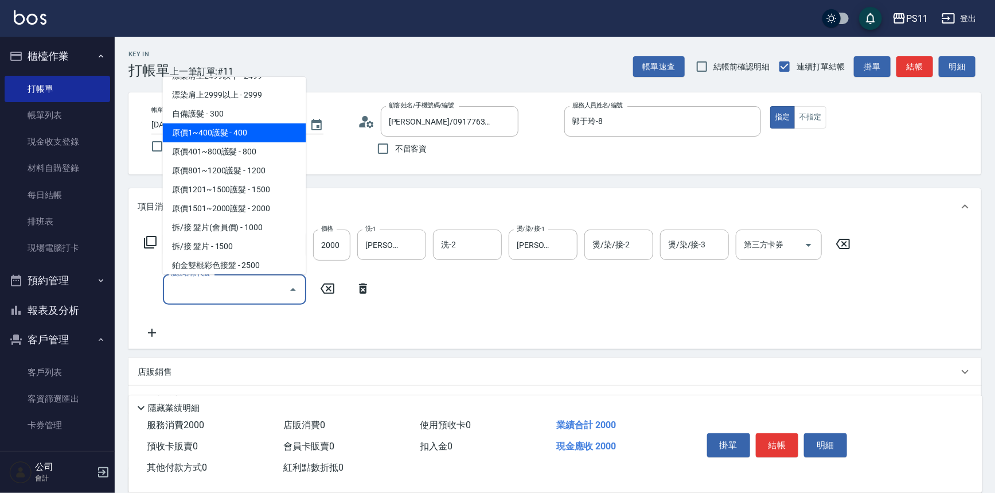
click at [237, 125] on span "原價1~400護髮 - 400" at bounding box center [234, 132] width 143 height 19
type input "原價1~400護髮(50400)"
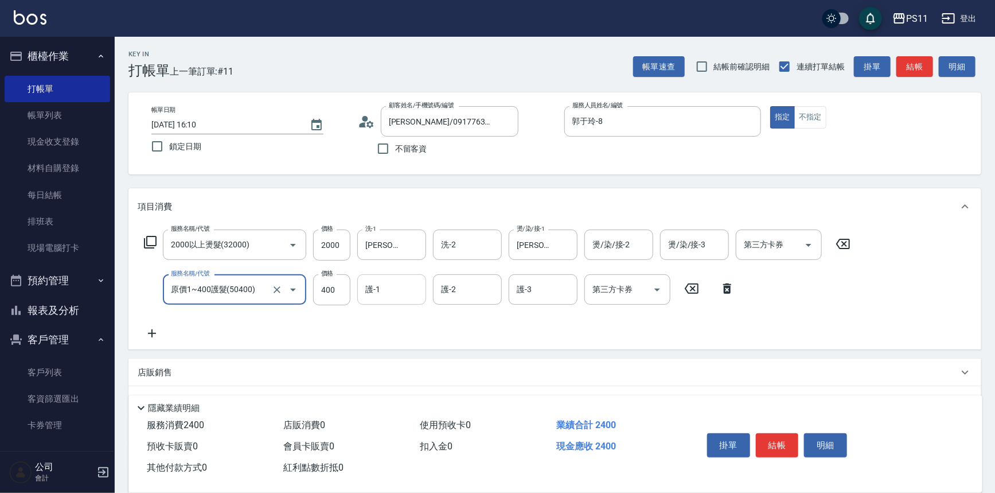
drag, startPoint x: 413, startPoint y: 293, endPoint x: 422, endPoint y: 291, distance: 8.7
click at [413, 293] on input "護-1" at bounding box center [391, 289] width 59 height 20
type input "[PERSON_NAME]-20"
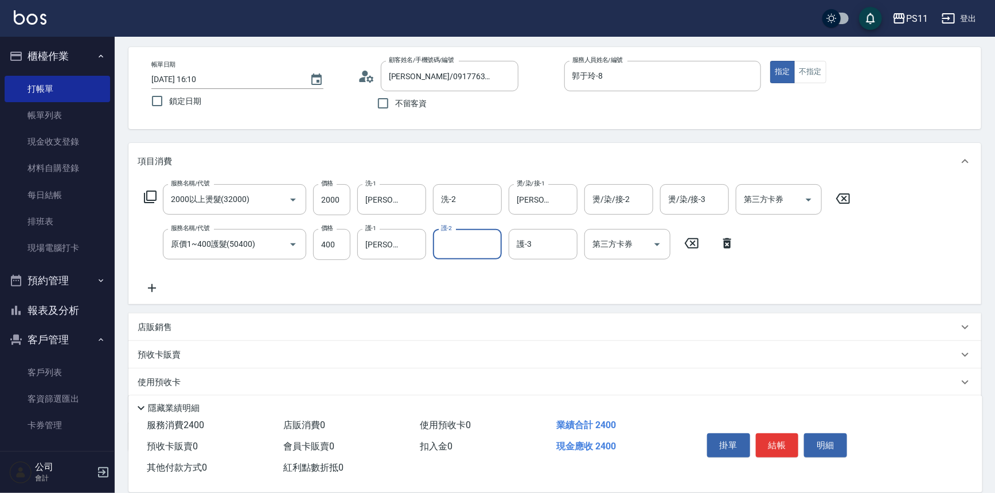
scroll to position [111, 0]
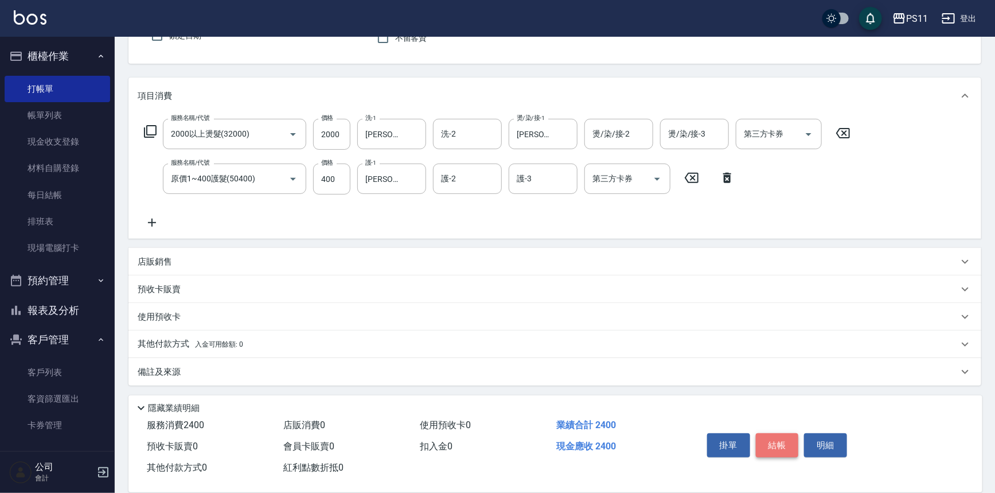
drag, startPoint x: 785, startPoint y: 446, endPoint x: 778, endPoint y: 435, distance: 13.7
click at [784, 445] on button "結帳" at bounding box center [777, 445] width 43 height 24
type input "[DATE] 16:11"
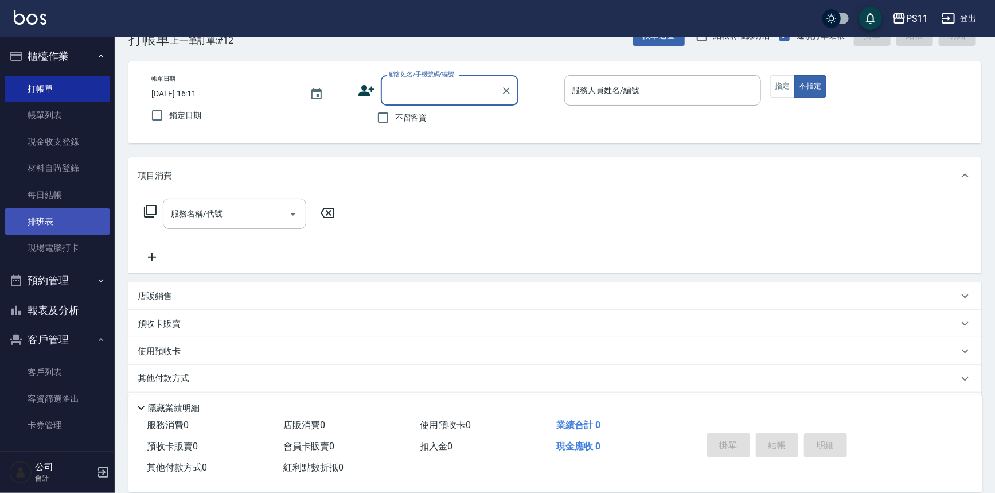
scroll to position [0, 0]
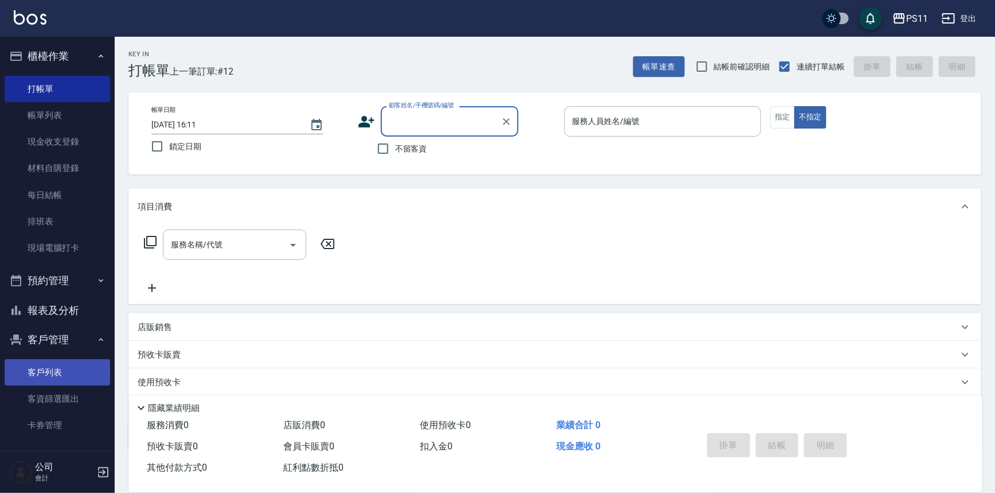
click at [46, 384] on link "客戶列表" at bounding box center [58, 372] width 106 height 26
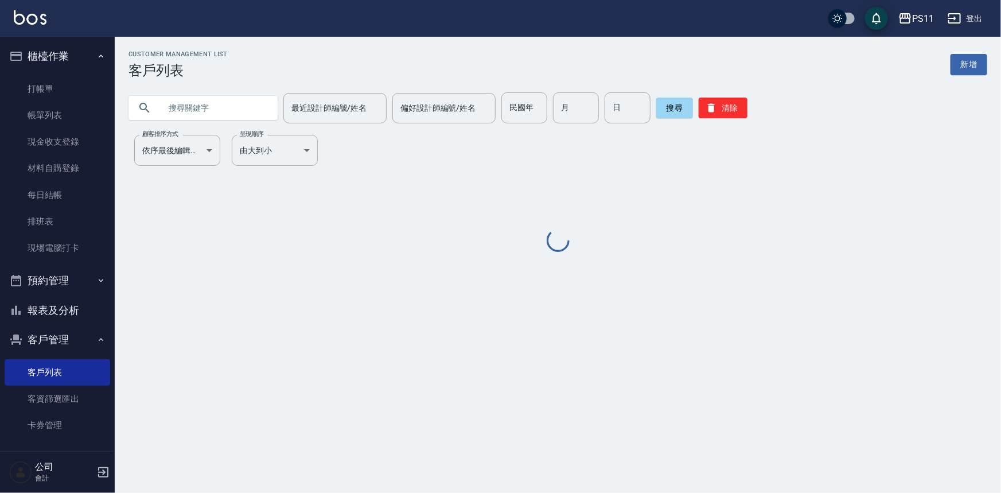
click at [243, 118] on input "text" at bounding box center [215, 107] width 108 height 31
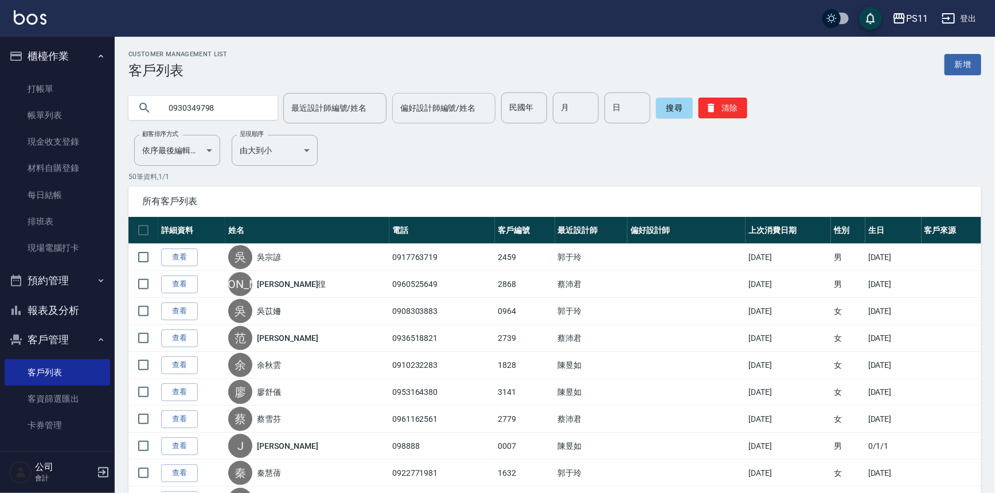
type input "0930349798"
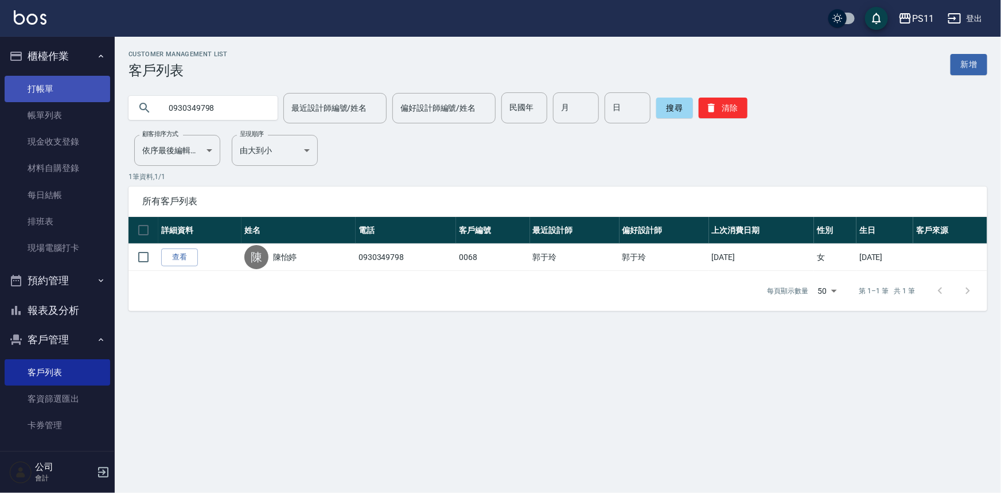
click at [29, 88] on link "打帳單" at bounding box center [58, 89] width 106 height 26
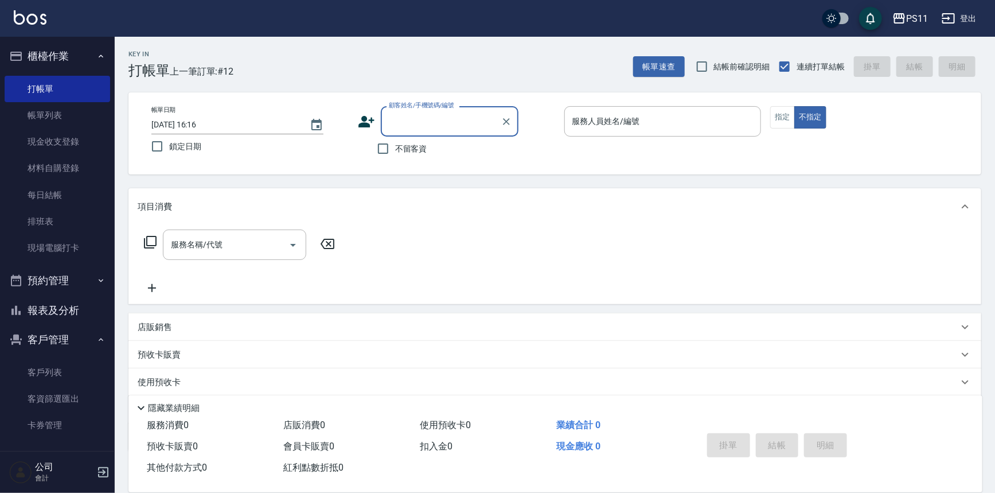
click at [448, 130] on input "顧客姓名/手機號碼/編號" at bounding box center [441, 121] width 110 height 20
click at [434, 150] on li "[PERSON_NAME]/0968077115/0955" at bounding box center [450, 150] width 138 height 19
type input "[PERSON_NAME]/0968077115/0955"
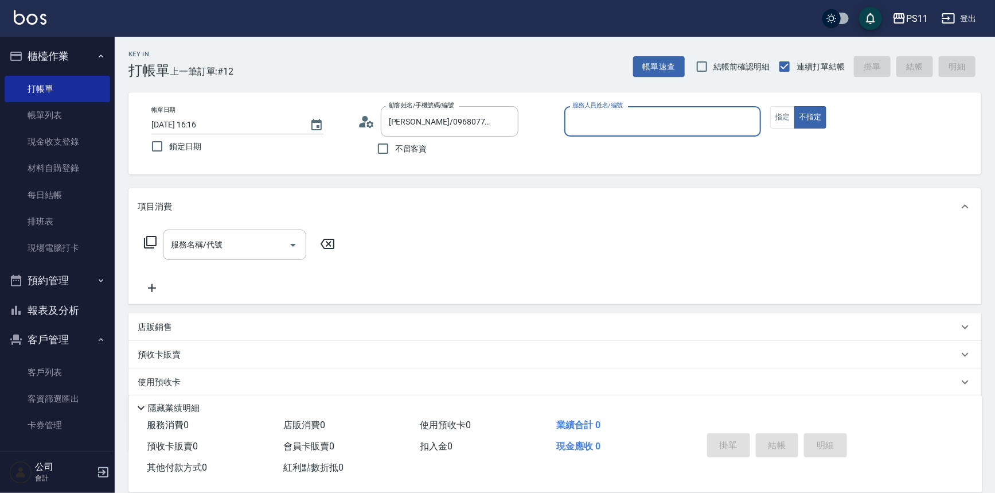
drag, startPoint x: 679, startPoint y: 118, endPoint x: 558, endPoint y: 207, distance: 149.7
click at [677, 119] on input "服務人員姓名/編號" at bounding box center [663, 121] width 187 height 20
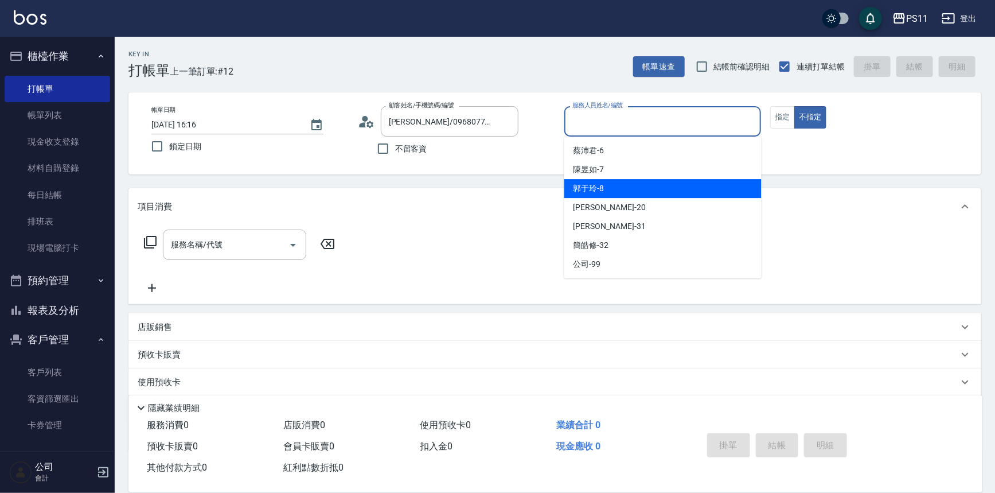
click at [684, 183] on div "郭于玲 -8" at bounding box center [662, 188] width 197 height 19
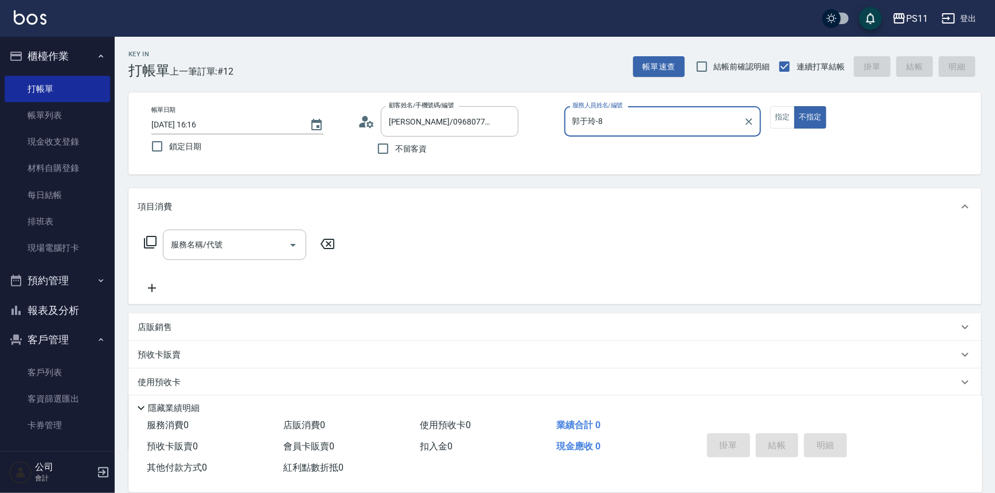
type input "郭于玲-8"
click at [779, 125] on button "指定" at bounding box center [782, 117] width 25 height 22
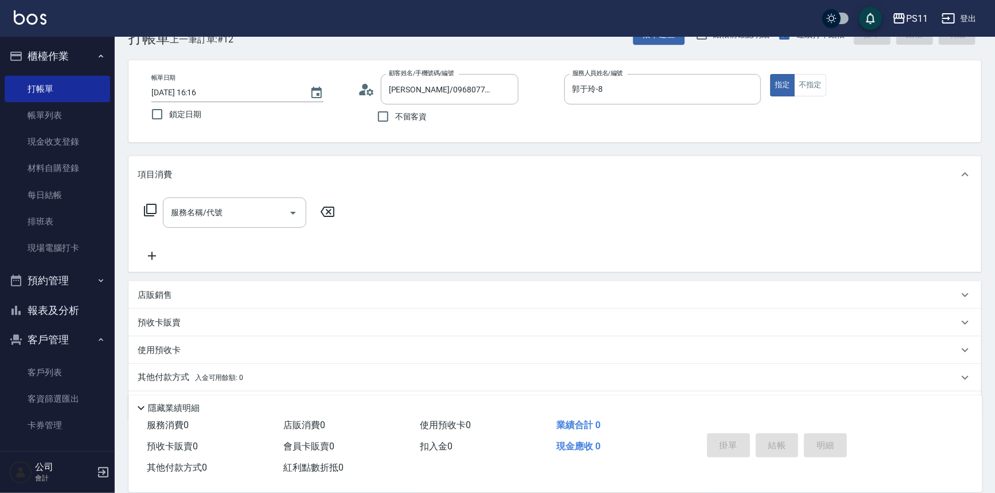
scroll to position [65, 0]
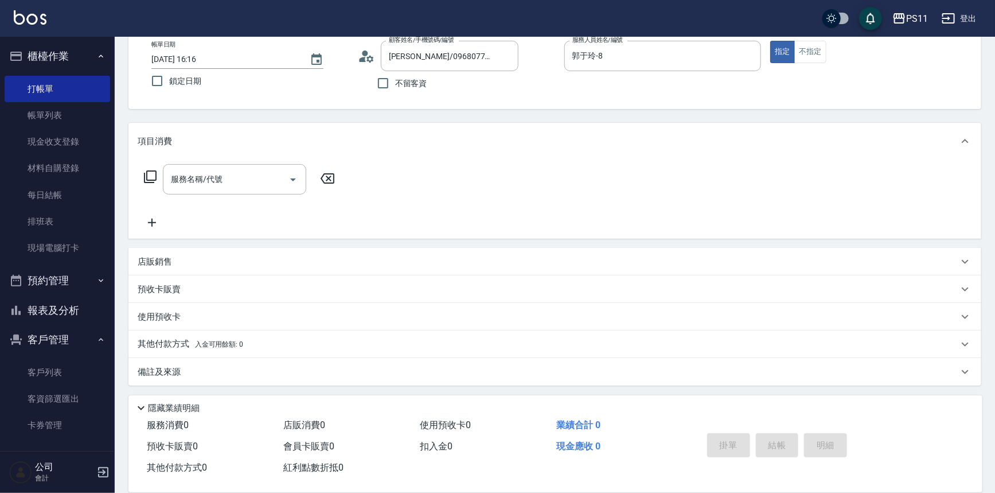
click at [165, 256] on p "店販銷售" at bounding box center [155, 262] width 34 height 12
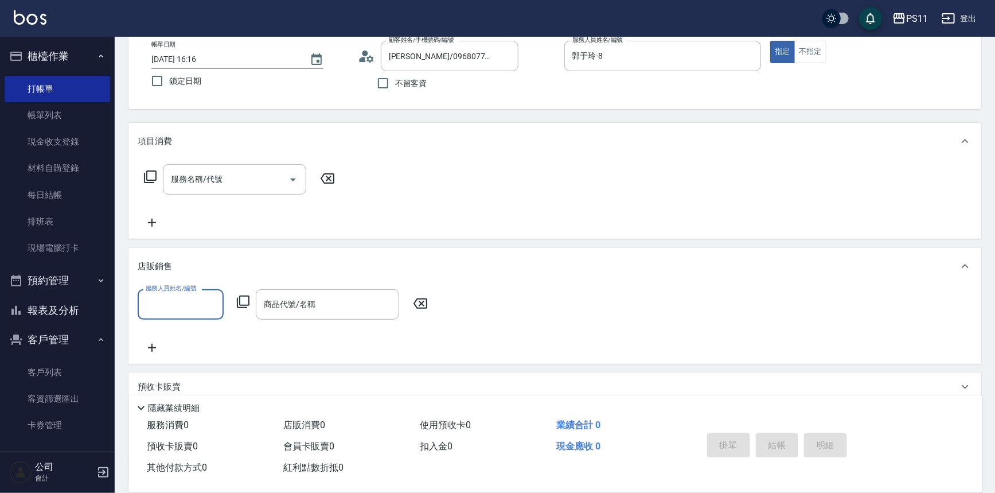
scroll to position [0, 0]
click at [177, 301] on input "服務人員姓名/編號" at bounding box center [181, 304] width 76 height 20
click at [196, 372] on div "郭于玲 -8" at bounding box center [181, 371] width 86 height 19
type input "郭于玲-8"
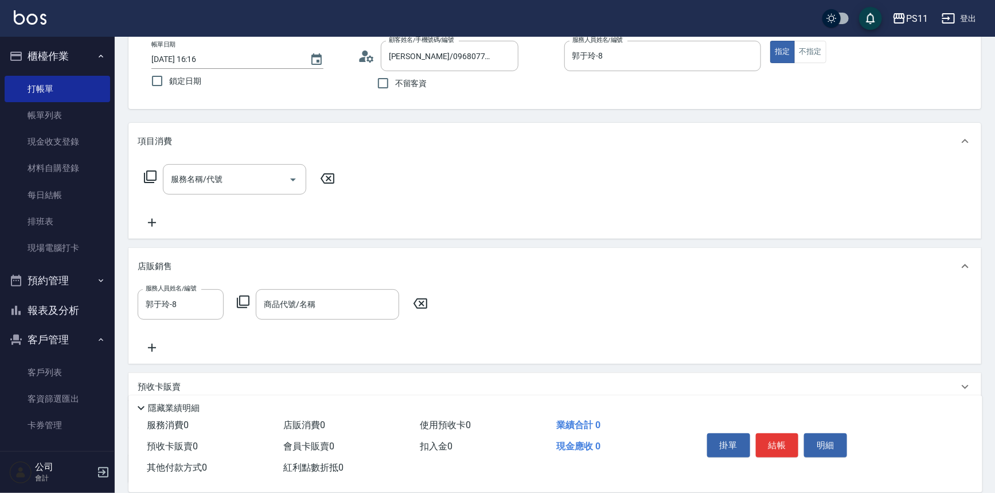
click at [248, 299] on icon at bounding box center [243, 301] width 13 height 13
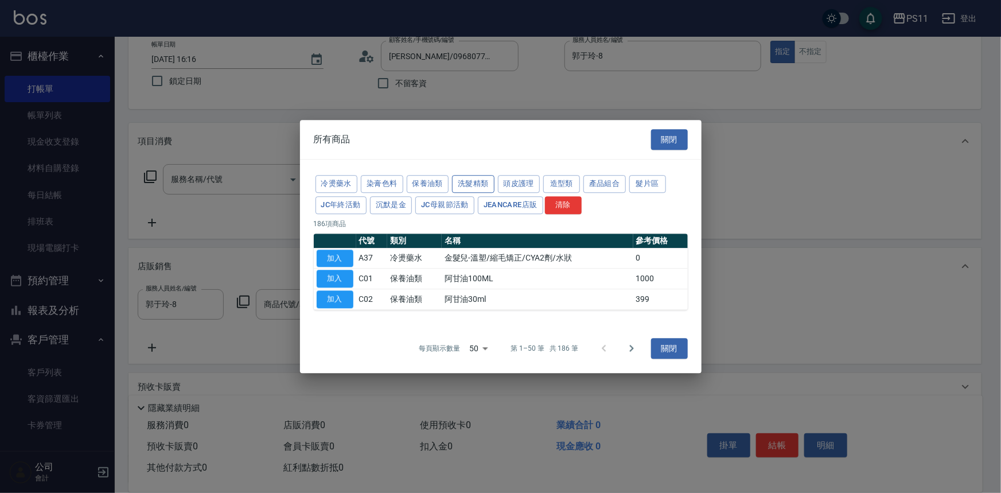
click at [474, 181] on button "洗髮精類" at bounding box center [473, 184] width 42 height 18
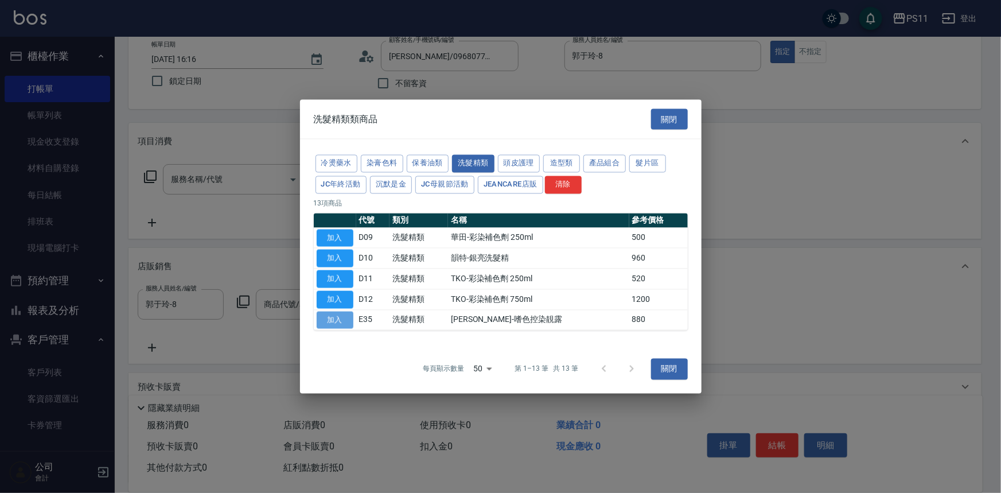
click at [352, 322] on button "加入" at bounding box center [335, 320] width 37 height 18
type input "[PERSON_NAME]-嗜色控染靚露"
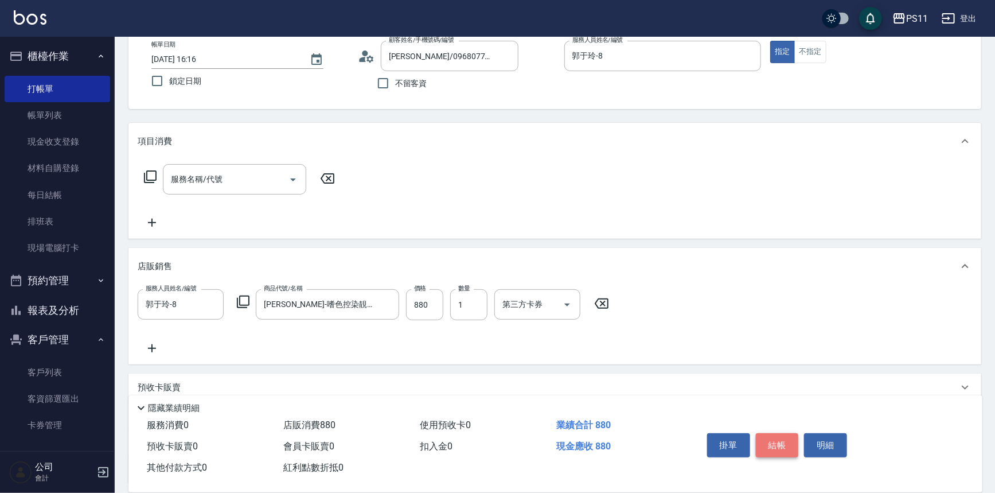
click at [789, 443] on button "結帳" at bounding box center [777, 445] width 43 height 24
type input "[DATE] 16:17"
